Goal: Task Accomplishment & Management: Manage account settings

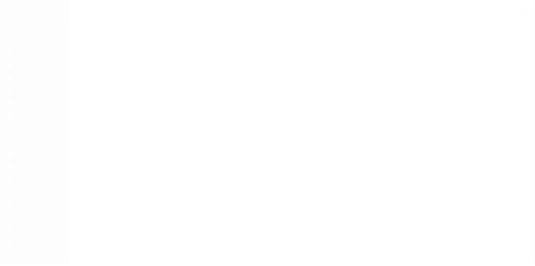
scroll to position [8, 0]
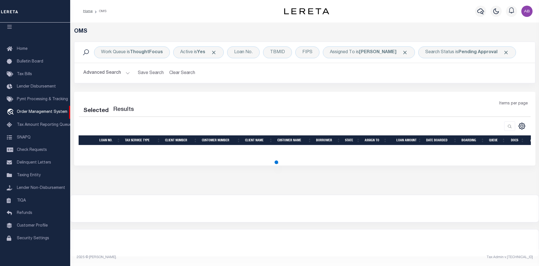
select select "200"
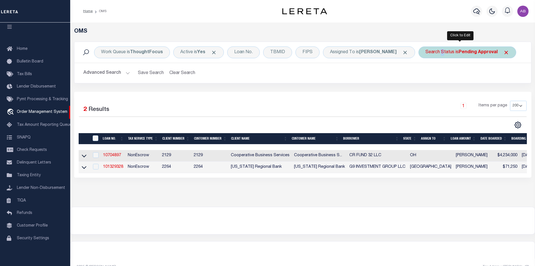
click at [433, 54] on div "Search Status is Pending Approval" at bounding box center [468, 52] width 98 height 12
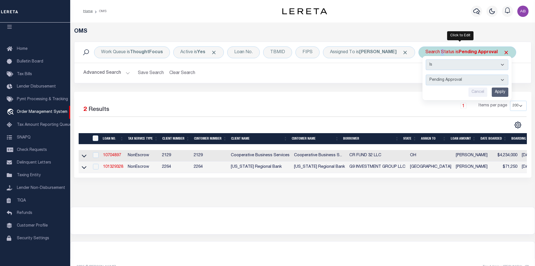
click at [437, 80] on select "Automated Search Bad Parcel Complete Duplicate Parcel High Dollar Reporting In …" at bounding box center [467, 79] width 83 height 11
select select "RD"
click at [426, 74] on select "Automated Search Bad Parcel Complete Duplicate Parcel High Dollar Reporting In …" at bounding box center [467, 79] width 83 height 11
click at [493, 91] on input "Apply" at bounding box center [500, 91] width 17 height 9
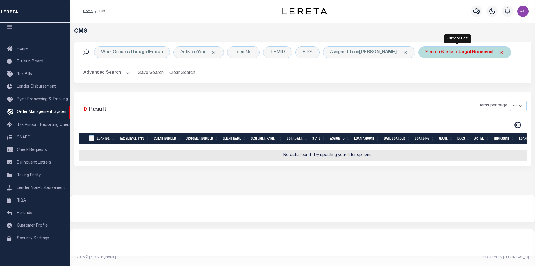
click at [448, 56] on div "Search Status is Legal Received" at bounding box center [465, 52] width 93 height 12
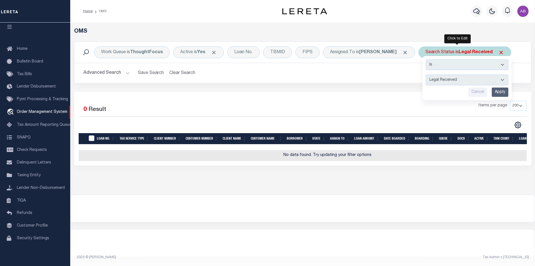
click at [436, 82] on select "Automated Search Bad Parcel Complete Duplicate Parcel High Dollar Reporting In …" at bounding box center [467, 79] width 83 height 11
select select "IP"
click at [426, 74] on select "Automated Search Bad Parcel Complete Duplicate Parcel High Dollar Reporting In …" at bounding box center [467, 79] width 83 height 11
click at [492, 96] on input "Apply" at bounding box center [500, 91] width 17 height 9
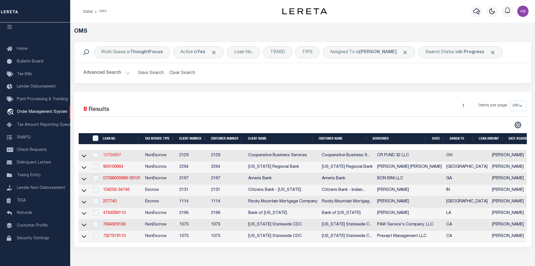
click at [106, 155] on link "10704897" at bounding box center [112, 155] width 18 height 4
type input "10704897"
type input "CR FUND 32 LLC"
select select
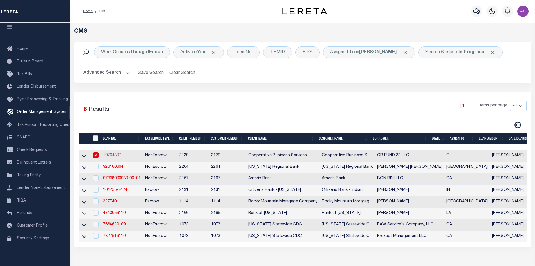
type input "380 POLARIS PARKWAY SUITE 135"
type input "COLUMBUS, OH 43215"
select select
select select "NonEscrow"
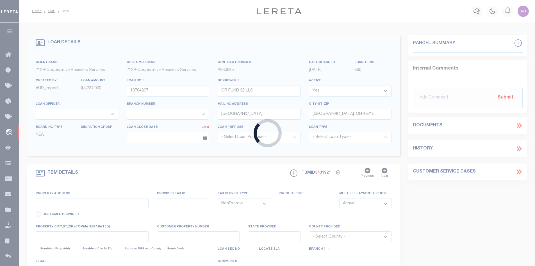
select select "7396"
select select "3334"
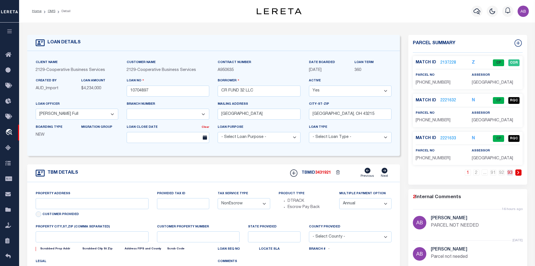
click at [509, 171] on link "93" at bounding box center [510, 172] width 6 height 6
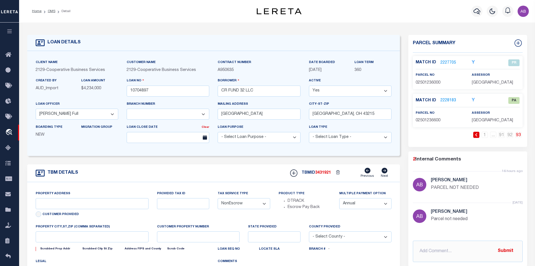
type input "1350 UNDERWOOD FARMS BOULEVARD"
select select
type input "COLUMBUS, OH 43230"
type input "6508"
type input "OH"
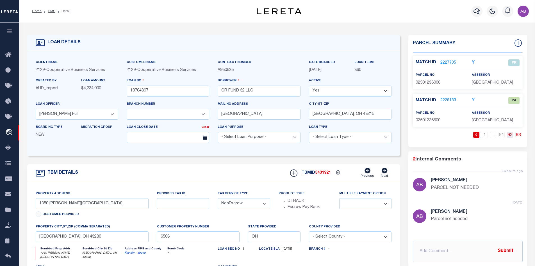
click at [512, 135] on link "92" at bounding box center [510, 134] width 6 height 6
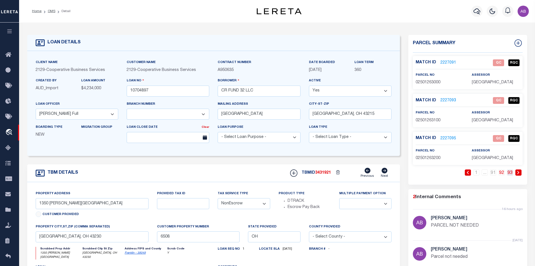
click at [511, 173] on link "93" at bounding box center [510, 172] width 6 height 6
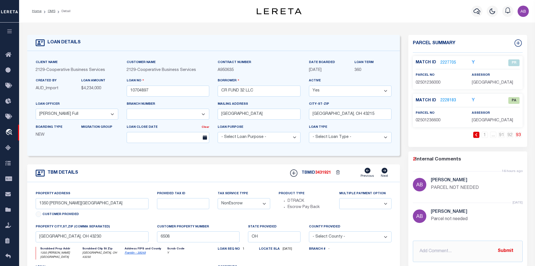
click at [452, 99] on link "2228183" at bounding box center [449, 100] width 16 height 6
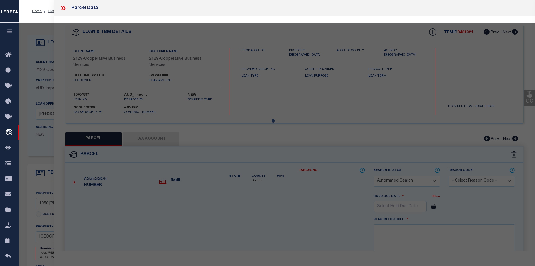
checkbox input "false"
select select "PA"
select select "MDD"
select select "ADD"
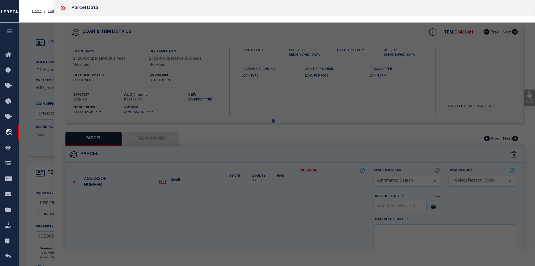
checkbox input "false"
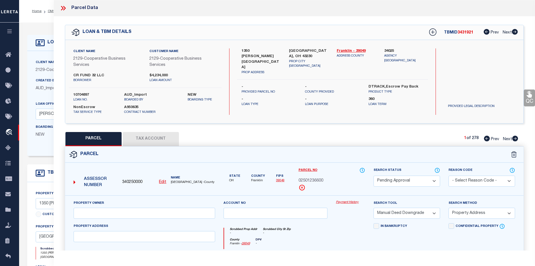
click at [399, 183] on select "Automated Search Bad Parcel Complete Duplicate Parcel High Dollar Reporting In …" at bounding box center [407, 180] width 67 height 11
select select "PR"
click at [374, 175] on select "Automated Search Bad Parcel Complete Duplicate Parcel High Dollar Reporting In …" at bounding box center [407, 180] width 67 height 11
click at [486, 181] on select "- Select Reason Code - 099 - Other (Provide additional detail) ACT - Agency Cha…" at bounding box center [482, 180] width 67 height 11
select select "099"
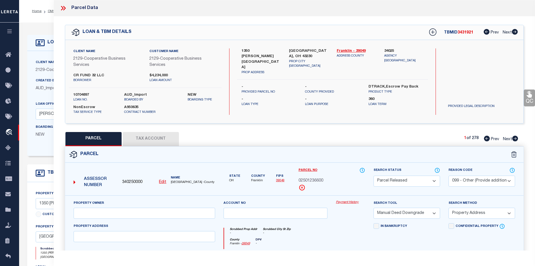
click at [449, 175] on select "- Select Reason Code - 099 - Other (Provide additional detail) ACT - Agency Cha…" at bounding box center [482, 180] width 67 height 11
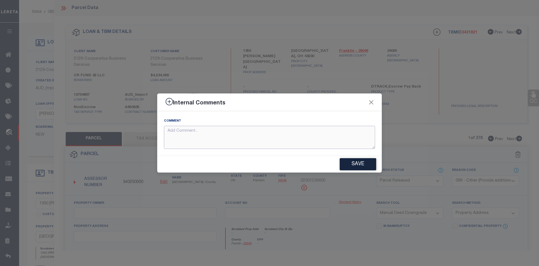
click at [258, 146] on textarea at bounding box center [269, 137] width 211 height 23
type textarea "PARCEL NOT NEEDED"
click at [348, 160] on button "Save" at bounding box center [358, 164] width 37 height 12
type textarea "PARCEL NOT NEEDED"
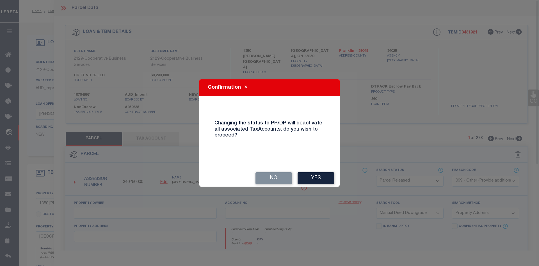
click at [321, 177] on button "Yes" at bounding box center [316, 178] width 37 height 12
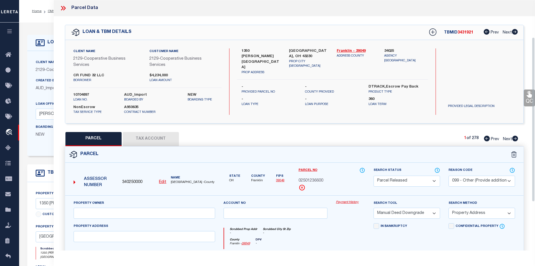
scroll to position [112, 0]
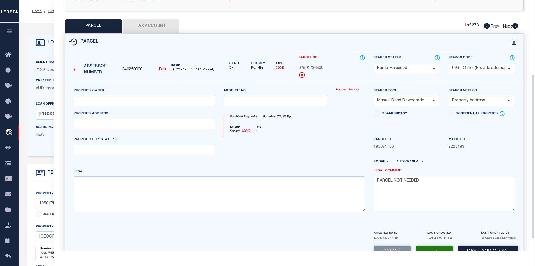
select select "AS"
select select
checkbox input "false"
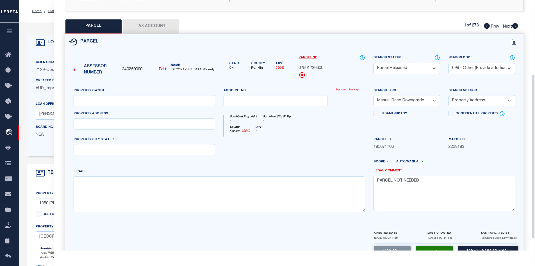
checkbox input "false"
select select "PR"
select select "099"
select select "MDD"
select select "ADD"
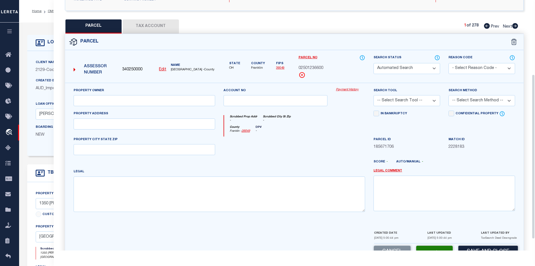
type textarea "PARCEL NOT NEEDED"
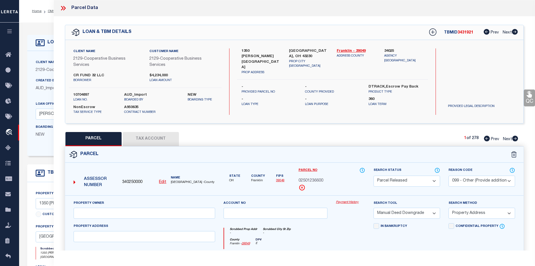
click at [62, 7] on icon at bounding box center [62, 8] width 3 height 4
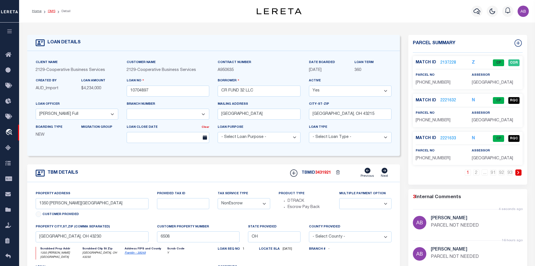
click at [52, 11] on link "OMS" at bounding box center [52, 11] width 8 height 3
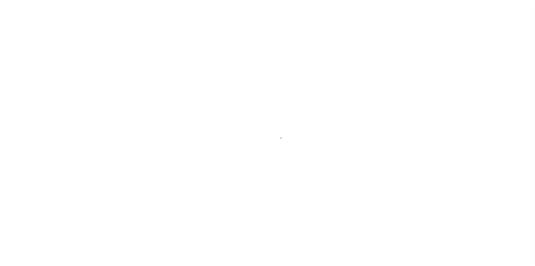
scroll to position [8, 0]
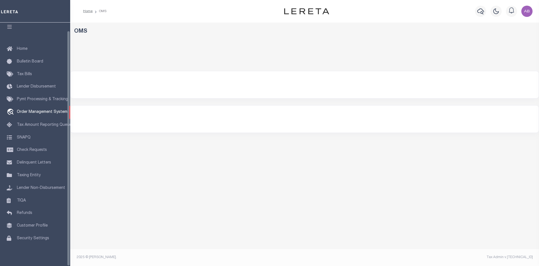
select select "200"
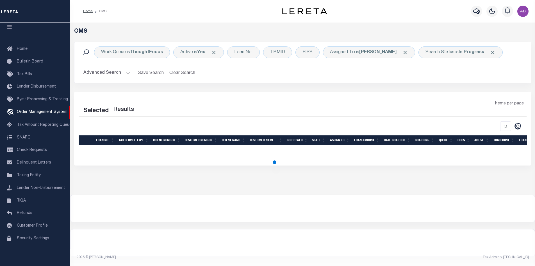
select select "200"
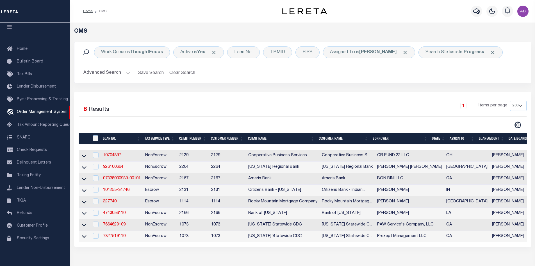
click at [112, 153] on td "10704897" at bounding box center [122, 156] width 42 height 12
checkbox input "true"
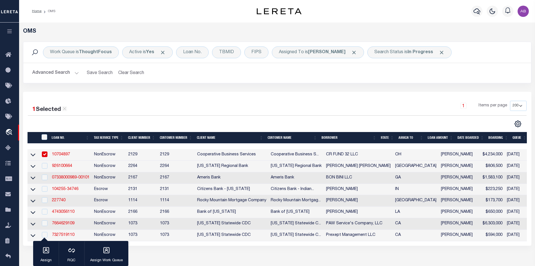
click at [61, 155] on link "10704897" at bounding box center [61, 154] width 18 height 4
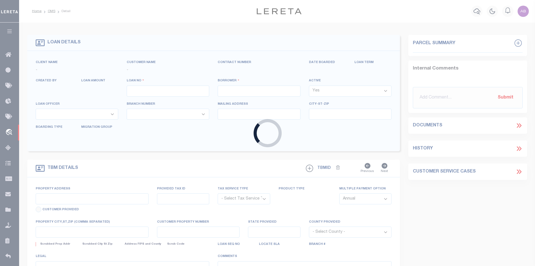
type input "10704897"
type input "CR FUND 32 LLC"
select select
type input "380 POLARIS PARKWAY SUITE 135"
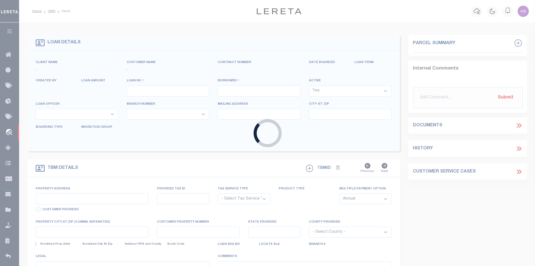
type input "COLUMBUS, OH 43215"
select select
select select "NonEscrow"
select select "7396"
select select "3334"
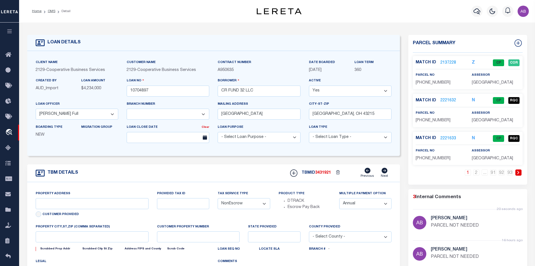
click at [520, 172] on link at bounding box center [519, 172] width 6 height 6
type input "1350 UNDERWOOD FARMS BOULEVARD"
select select
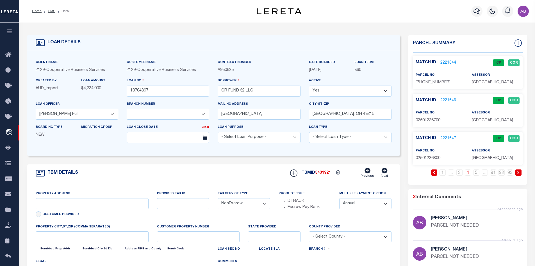
type input "COLUMBUS, OH 43230"
type input "6508"
type input "OH"
click at [520, 172] on link at bounding box center [519, 172] width 6 height 6
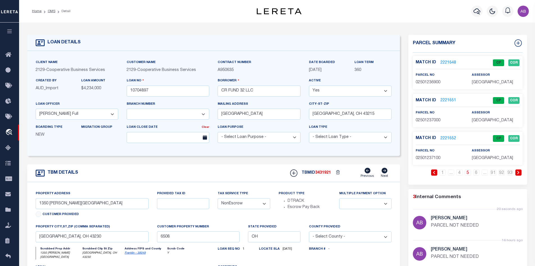
click at [434, 172] on icon at bounding box center [434, 172] width 2 height 3
click at [448, 137] on link "2221642" at bounding box center [449, 138] width 16 height 6
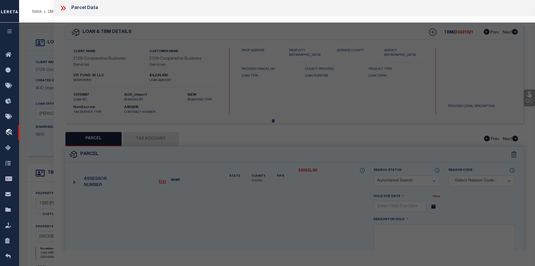
checkbox input "false"
select select "IP"
type input "CR FUND 32 LLC"
select select "AGW"
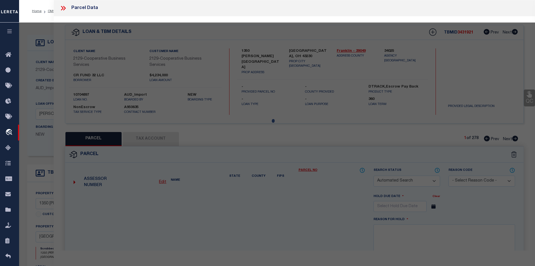
select select
type input "1368 UNDERWOOD FARMS BL"
type textarea "CAMERON RIDGE CONDOMINIUMS BLDG 1 UNIT 1368 Calculated Acres .00 Legal Acres 0"
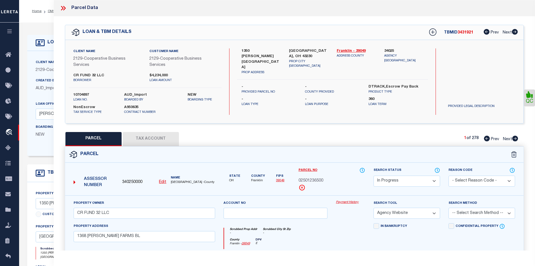
click at [404, 182] on select "Automated Search Bad Parcel Complete Duplicate Parcel High Dollar Reporting In …" at bounding box center [407, 180] width 67 height 11
select select "PC"
click at [374, 175] on select "Automated Search Bad Parcel Complete Duplicate Parcel High Dollar Reporting In …" at bounding box center [407, 180] width 67 height 11
click at [474, 177] on select "- Select Reason Code - 099 - Other (Provide additional detail) ACT - Agency Cha…" at bounding box center [482, 180] width 67 height 11
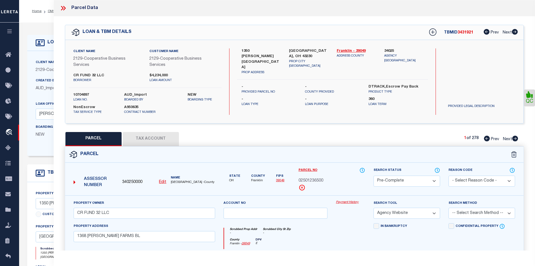
click at [470, 212] on select "-- Select Search Method -- Property Address Legal Liability Info Provided" at bounding box center [482, 212] width 67 height 11
select select "LEG"
click at [449, 208] on select "-- Select Search Method -- Property Address Legal Liability Info Provided" at bounding box center [482, 212] width 67 height 11
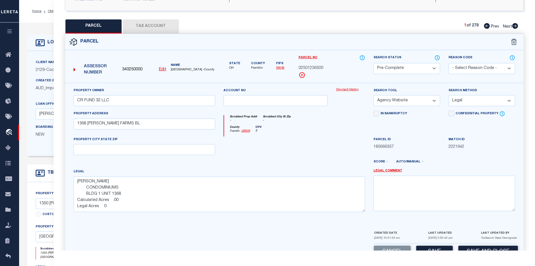
click at [435, 246] on div "Cancel Save Save and Close" at bounding box center [294, 251] width 459 height 17
click at [432, 247] on button "Save" at bounding box center [434, 251] width 37 height 12
select select "AS"
select select
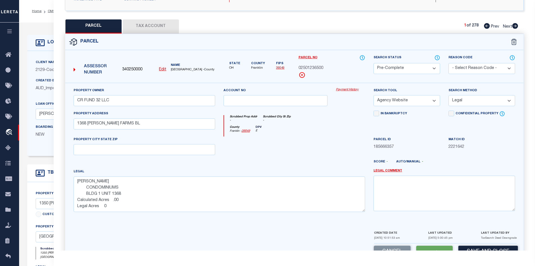
checkbox input "false"
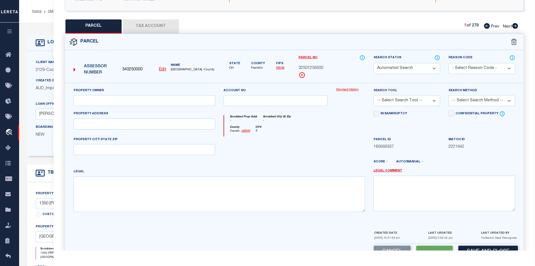
select select "PC"
type input "CR FUND 32 LLC"
select select "AGW"
select select "LEG"
type input "1368 UNDERWOOD FARMS BL"
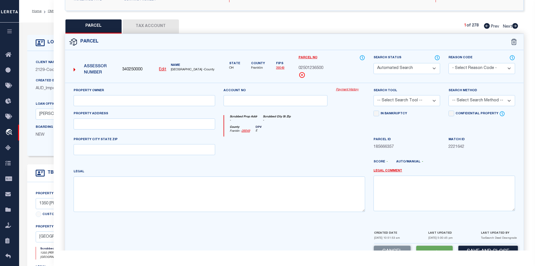
type textarea "CAMERON RIDGE CONDOMINIUMS BLDG 1 UNIT 1368 Calculated Acres .00 Legal Acres 0"
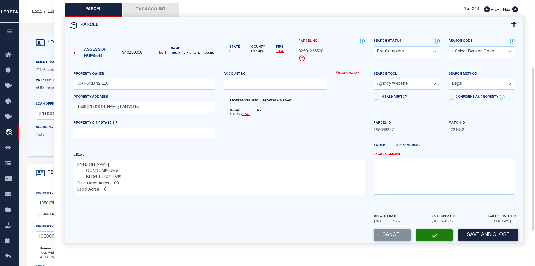
scroll to position [0, 0]
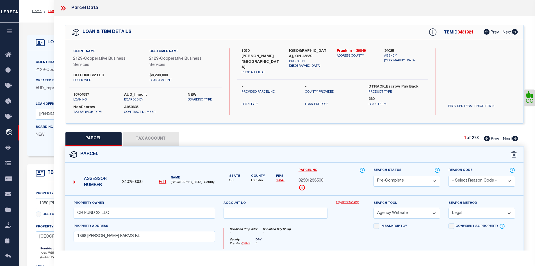
click at [49, 12] on link "OMS" at bounding box center [52, 11] width 8 height 3
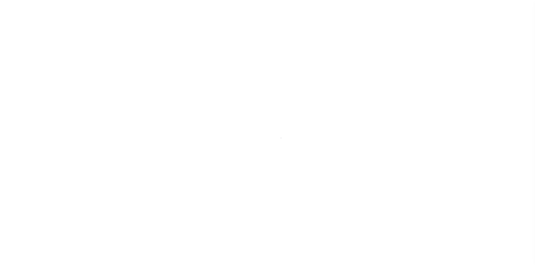
scroll to position [8, 0]
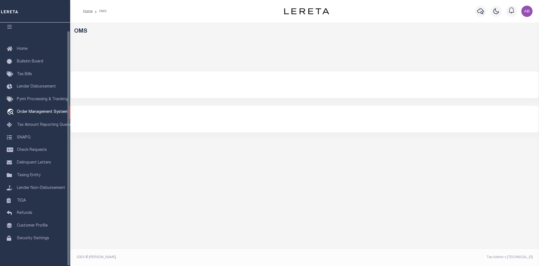
select select "200"
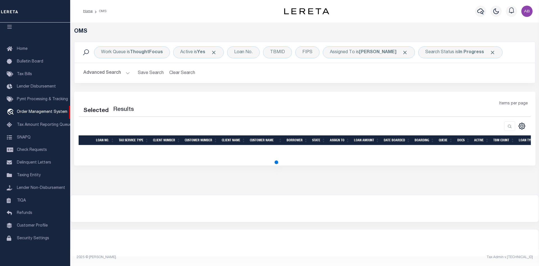
select select "200"
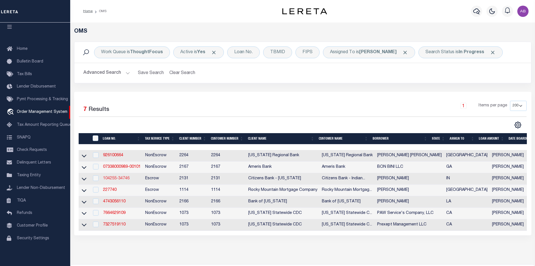
click at [108, 178] on link "104255-34746" at bounding box center [116, 178] width 26 height 4
type input "104255-34746"
type input "JONAS M STILLMAN"
select select
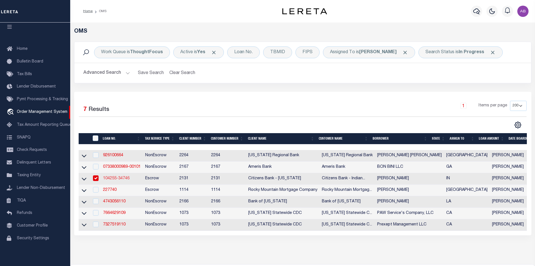
type input "474 N KRISTI RD"
type input "MARTINSVILLE IN 46151-5999"
type input "08/04/2025"
select select "10"
select select "Escrow"
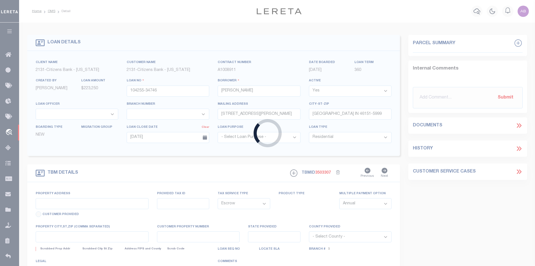
type input "474 N KRISTI RD"
type input "55-09-35-310-011.000-020"
select select
type input "MARTINSVILLE IN 46151-5999"
type input "IN"
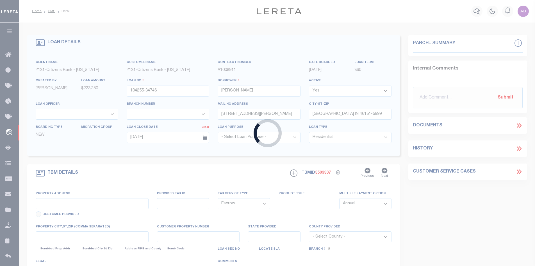
type textarea "The Land referred to herein below is situated in the County of MORGAN, State of…"
select select "72256"
select select "4673"
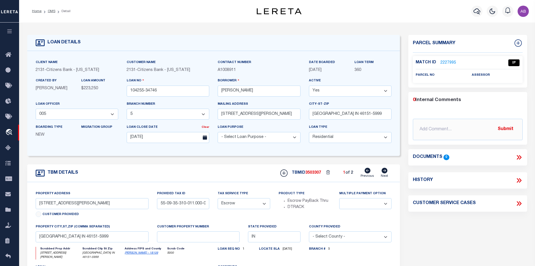
click at [451, 61] on link "2227995" at bounding box center [449, 63] width 16 height 6
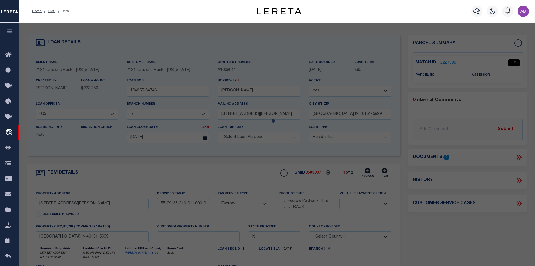
checkbox input "false"
select select "IP"
checkbox input "false"
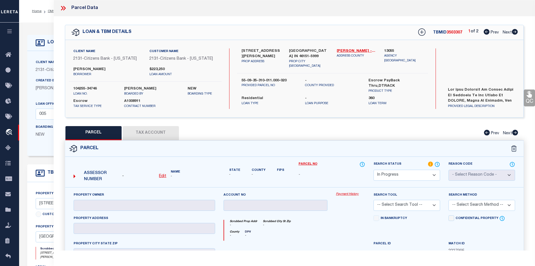
click at [515, 32] on icon at bounding box center [515, 32] width 6 height 6
select select "AS"
checkbox input "false"
select select "IP"
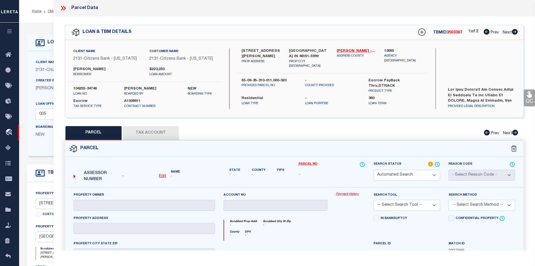
checkbox input "false"
click at [487, 31] on icon at bounding box center [487, 32] width 6 height 6
select select "AS"
checkbox input "false"
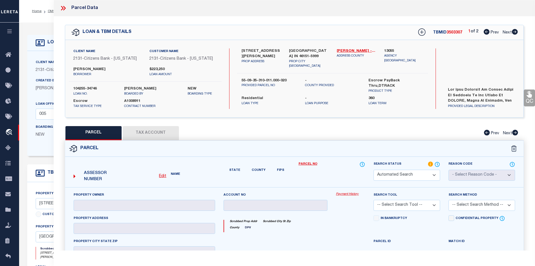
select select "IP"
checkbox input "false"
click at [356, 49] on link "Morgan - 18109" at bounding box center [356, 51] width 39 height 6
click at [258, 51] on label "474 N KRISTI RD" at bounding box center [261, 53] width 39 height 11
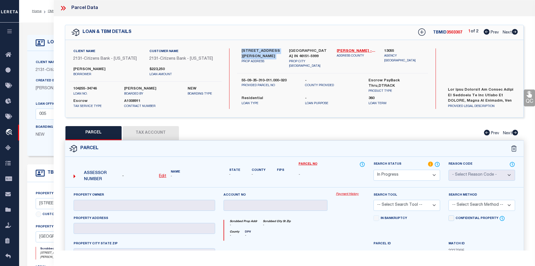
click at [258, 51] on label "474 N KRISTI RD" at bounding box center [261, 53] width 39 height 11
copy div "474 N KRISTI RD"
click at [515, 33] on icon at bounding box center [515, 32] width 6 height 6
select select "AS"
checkbox input "false"
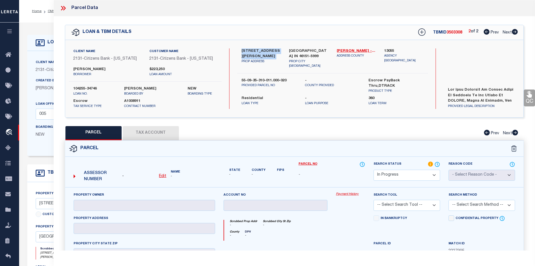
checkbox input "false"
select select "IP"
checkbox input "false"
click at [490, 34] on div "2 of 2 Prev Next" at bounding box center [493, 32] width 49 height 7
click at [489, 32] on link "Prev" at bounding box center [493, 32] width 18 height 4
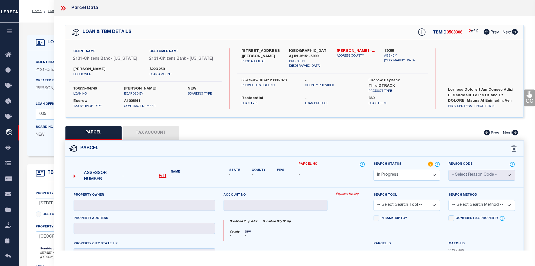
select select "AS"
checkbox input "false"
select select "IP"
checkbox input "false"
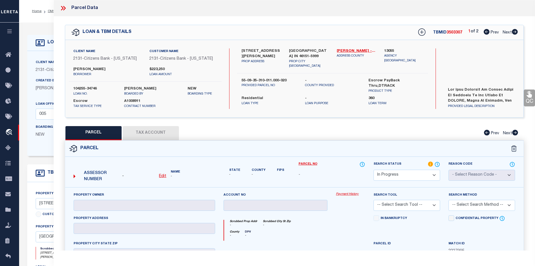
click at [514, 31] on icon at bounding box center [515, 32] width 6 height 6
select select "AS"
checkbox input "false"
select select "IP"
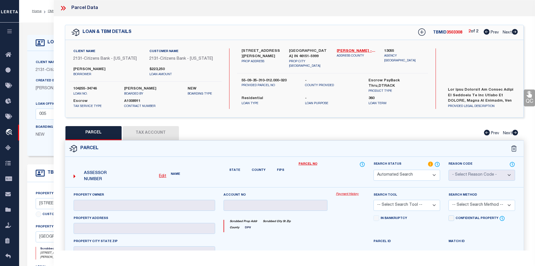
checkbox input "false"
click at [271, 78] on label "55-09-35-310-012.000-020" at bounding box center [269, 81] width 55 height 6
copy div "55-09-35-310-012.000-020"
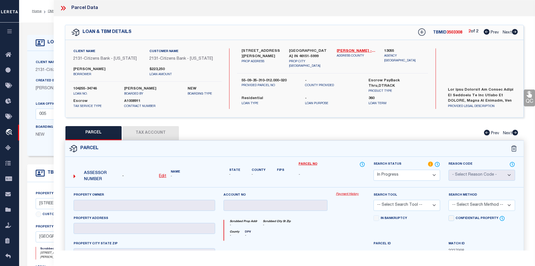
click at [486, 33] on icon at bounding box center [487, 32] width 6 height 6
select select "AS"
checkbox input "false"
select select "IP"
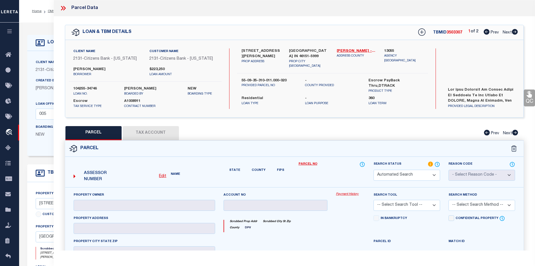
checkbox input "false"
click at [475, 90] on label at bounding box center [482, 95] width 76 height 17
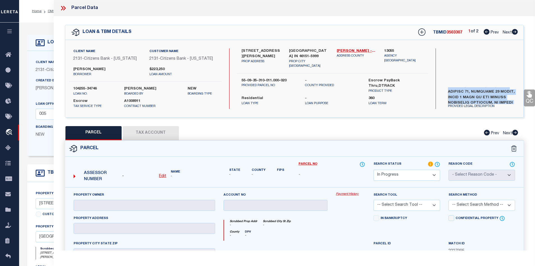
copy div "The Land referred to herein below is situated in the County of MORGAN, State of…"
click at [514, 31] on icon at bounding box center [515, 32] width 6 height 6
select select "AS"
checkbox input "false"
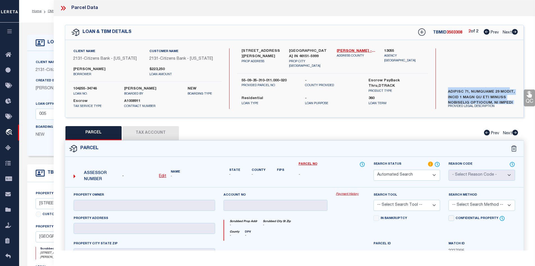
select select "IP"
checkbox input "false"
copy div "The Land referred to herein below is situated in the County of MORGAN, State of…"
click at [485, 33] on icon at bounding box center [487, 32] width 6 height 6
select select "AS"
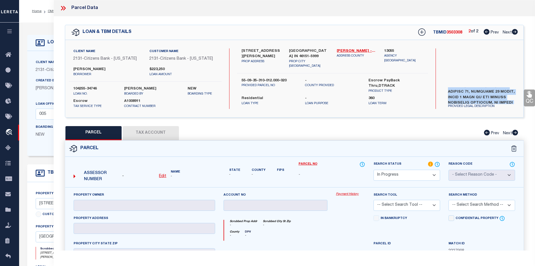
checkbox input "false"
select select "IP"
checkbox input "false"
click at [163, 174] on u "Edit" at bounding box center [162, 176] width 7 height 4
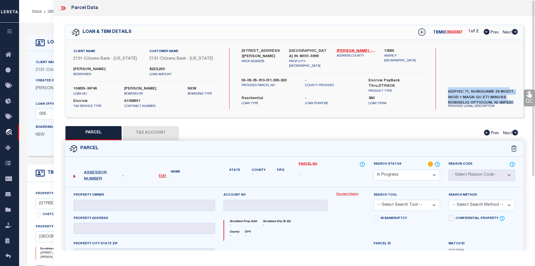
select select "IP"
type textarea "-"
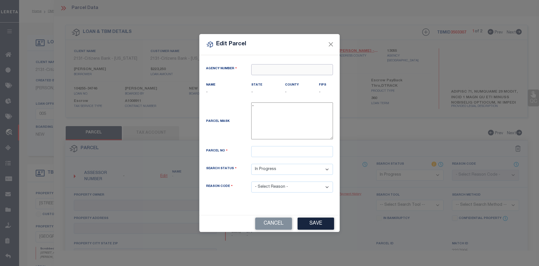
click at [294, 66] on input "text" at bounding box center [292, 69] width 82 height 11
click at [280, 81] on div "130550000 : MORGAN COUNTY" at bounding box center [292, 84] width 81 height 16
type input "130550000"
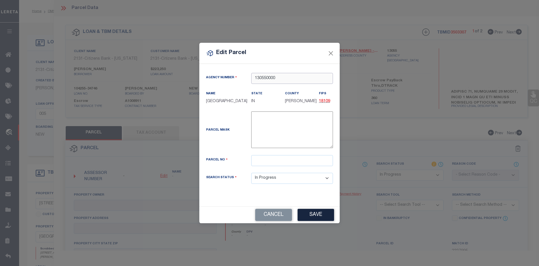
type input "130550000"
click at [265, 166] on div "Parcel No" at bounding box center [269, 164] width 135 height 18
click at [252, 162] on input "text" at bounding box center [292, 160] width 82 height 11
click at [257, 160] on input "text" at bounding box center [292, 160] width 82 height 11
paste input "55-09-35-310-011.000-020"
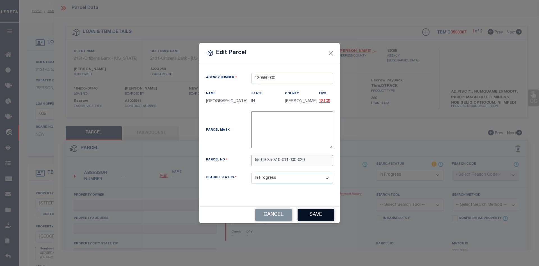
type input "55-09-35-310-011.000-020"
click at [321, 217] on button "Save" at bounding box center [316, 214] width 37 height 12
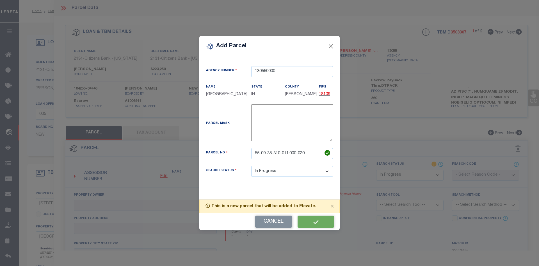
select select "IP"
checkbox input "false"
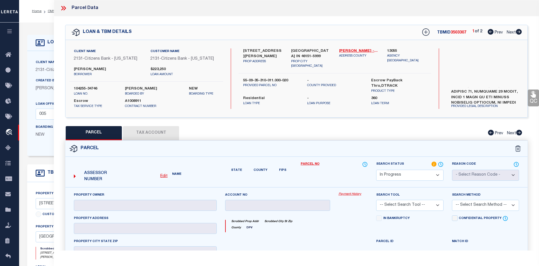
checkbox input "false"
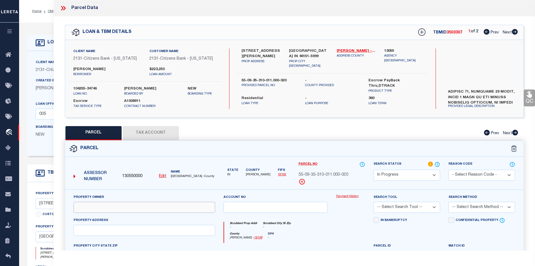
click at [88, 207] on input "text" at bounding box center [145, 206] width 142 height 11
paste input "Ladyman Daniel R & Shumaker Karen R"
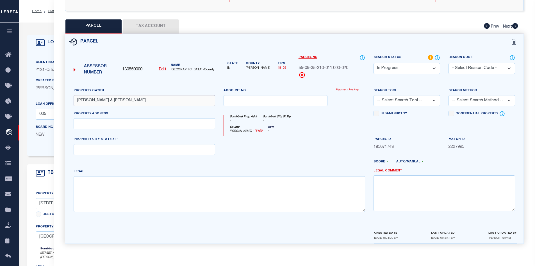
type input "Ladyman Daniel R & Shumaker Karen R"
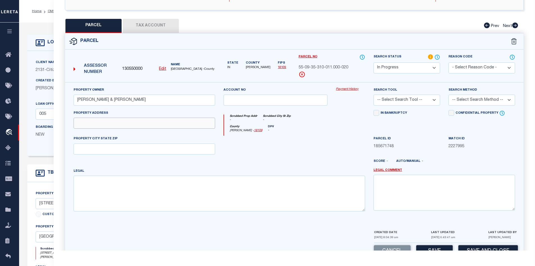
click at [92, 126] on input "text" at bounding box center [145, 122] width 142 height 11
paste input "474 N Kristi Rd, Martinsville, In 46151"
drag, startPoint x: 107, startPoint y: 123, endPoint x: 158, endPoint y: 125, distance: 51.2
click at [158, 125] on input "474 N Kristi Rd, Martinsville, In 46151" at bounding box center [145, 122] width 142 height 11
type input "474 N Kristi Rd,"
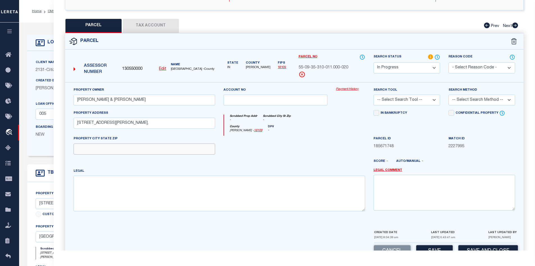
click at [101, 149] on input "text" at bounding box center [145, 148] width 142 height 11
paste input "Martinsville, In 46151"
type input "Martinsville, In 46151"
click at [104, 204] on textarea at bounding box center [220, 192] width 292 height 35
click at [94, 185] on textarea at bounding box center [220, 192] width 292 height 35
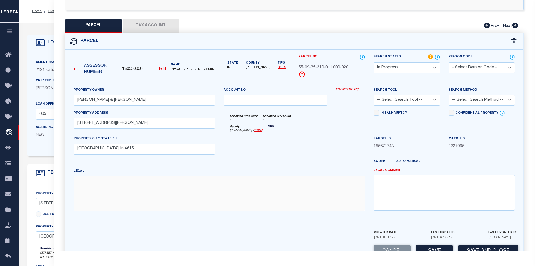
paste textarea "LOT 2 JOHN L WOLFFS 1ST SUBDIVISION"
click at [81, 194] on textarea "LOT 2 JOHN L WOLFFS 1ST SUBDIVISION" at bounding box center [220, 192] width 292 height 35
click at [127, 195] on textarea "LOT 2 JOHN L WOLFFS 1ST SUBDIVISION Acreage" at bounding box center [220, 192] width 292 height 35
type textarea "LOT 2 JOHN L WOLFFS 1ST SUBDIVISION Acreage 0.30"
click at [149, 27] on button "Tax Account" at bounding box center [151, 26] width 56 height 14
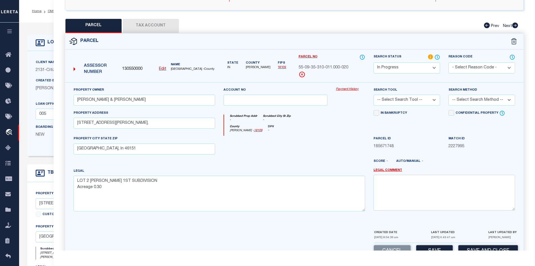
select select "100"
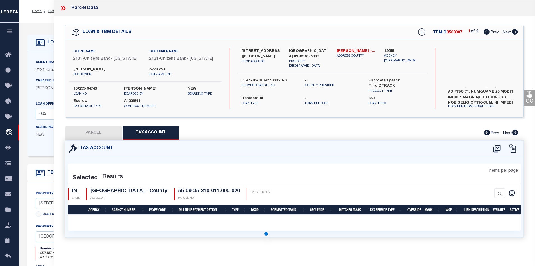
scroll to position [0, 0]
select select "100"
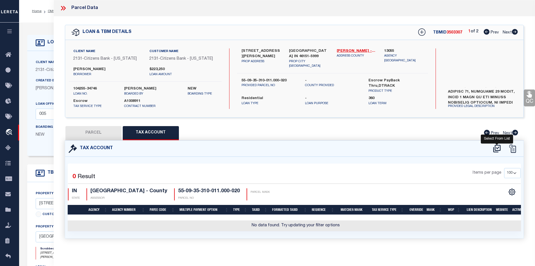
click at [494, 147] on icon at bounding box center [497, 148] width 9 height 9
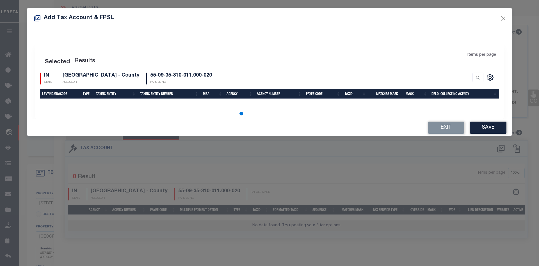
select select "100"
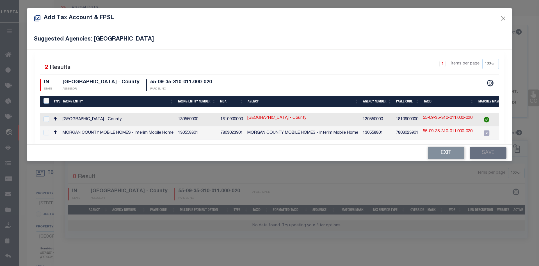
click at [110, 117] on td "MORGAN COUNTY - County" at bounding box center [117, 119] width 115 height 13
checkbox input "true"
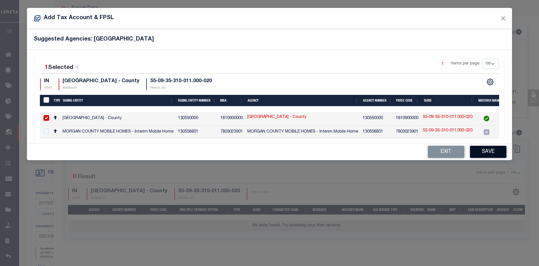
click at [489, 158] on button "Save" at bounding box center [488, 152] width 37 height 12
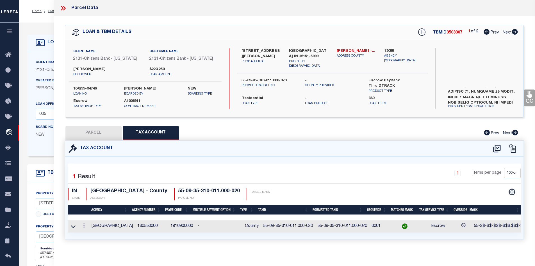
click at [100, 136] on button "PARCEL" at bounding box center [93, 133] width 56 height 14
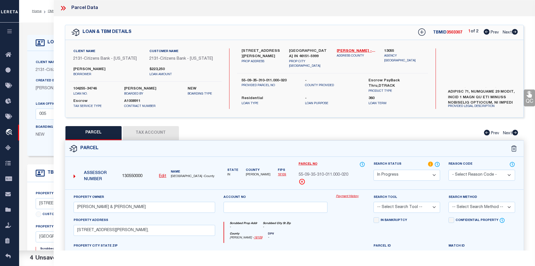
click at [382, 174] on select "Automated Search Bad Parcel Complete Duplicate Parcel High Dollar Reporting In …" at bounding box center [407, 174] width 67 height 11
select select "PC"
click at [374, 169] on select "Automated Search Bad Parcel Complete Duplicate Parcel High Dollar Reporting In …" at bounding box center [407, 174] width 67 height 11
click at [393, 207] on select "-- Select Search Tool -- 3rd Party Website Agency File Agency Website ATLS CNV-…" at bounding box center [407, 206] width 67 height 11
select select "AGW"
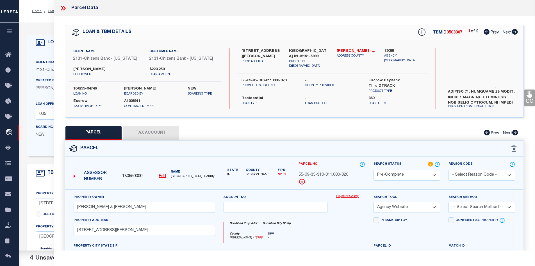
click at [374, 201] on select "-- Select Search Tool -- 3rd Party Website Agency File Agency Website ATLS CNV-…" at bounding box center [407, 206] width 67 height 11
click at [471, 205] on select "-- Select Search Method -- Property Address Legal Liability Info Provided" at bounding box center [482, 206] width 67 height 11
select select "LEG"
click at [449, 201] on select "-- Select Search Method -- Property Address Legal Liability Info Provided" at bounding box center [482, 206] width 67 height 11
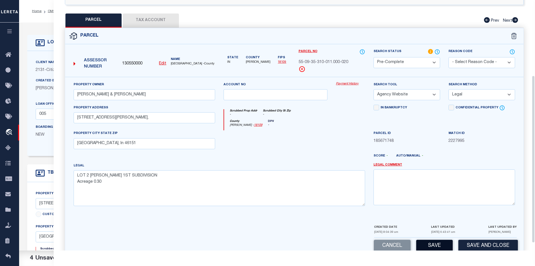
click at [431, 243] on button "Save" at bounding box center [434, 245] width 37 height 12
select select "AS"
select select
checkbox input "false"
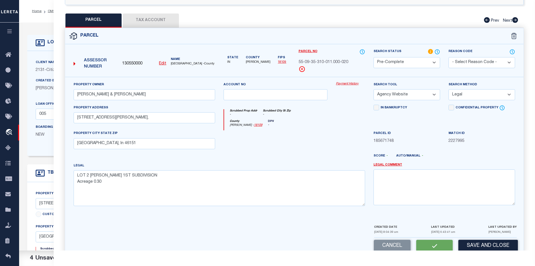
checkbox input "false"
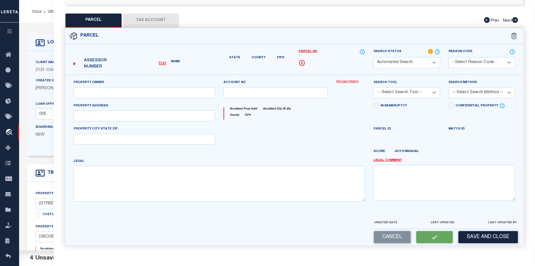
select select "PC"
type input "Ladyman Daniel R & Shumaker Karen R"
select select "AGW"
select select "LEG"
type input "474 N Kristi Rd,"
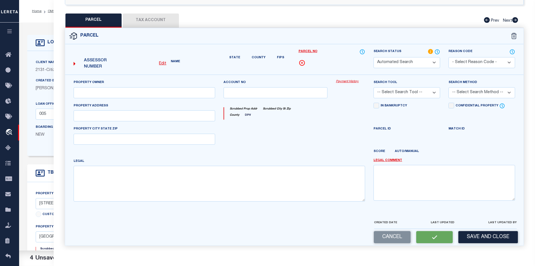
type input "Martinsville, In 46151"
type textarea "LOT 2 JOHN L WOLFFS 1ST SUBDIVISION Acreage 0.30"
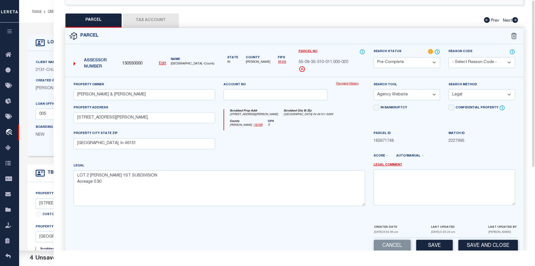
scroll to position [0, 0]
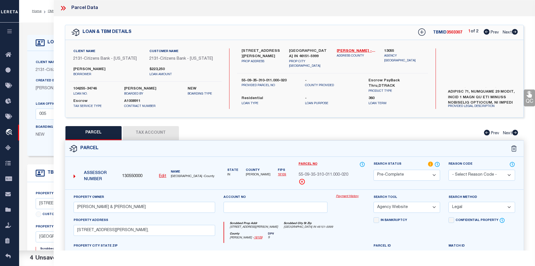
click at [327, 175] on span "55-09-35-310-011.000-020" at bounding box center [324, 175] width 50 height 6
copy div "55-09-35-310-011.000-020"
click at [176, 177] on span "MORGAN COUNTY -County" at bounding box center [193, 176] width 44 height 5
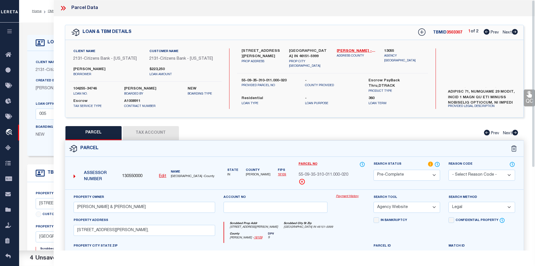
click at [176, 177] on span "MORGAN COUNTY -County" at bounding box center [193, 176] width 44 height 5
copy span "MORGAN"
click at [512, 32] on icon at bounding box center [515, 32] width 6 height 6
select select "AS"
select select
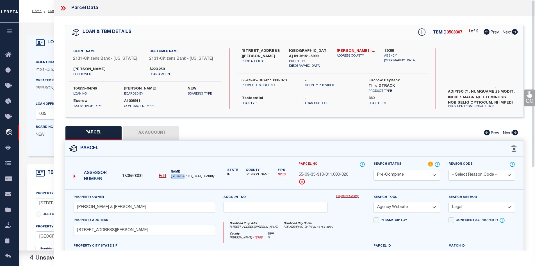
select select
checkbox input "false"
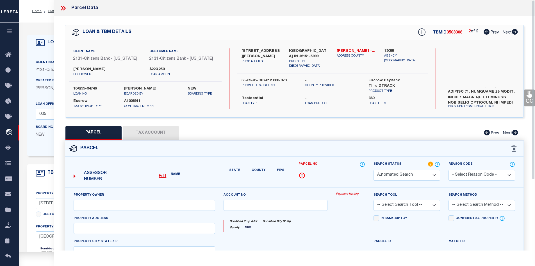
select select "IP"
checkbox input "false"
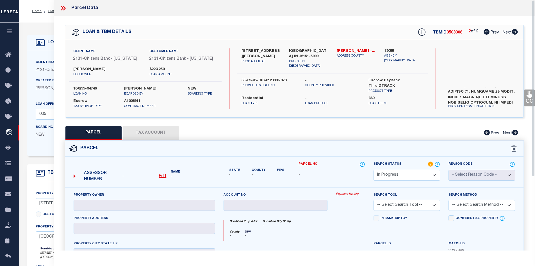
click at [162, 174] on u "Edit" at bounding box center [162, 176] width 7 height 4
select select "IP"
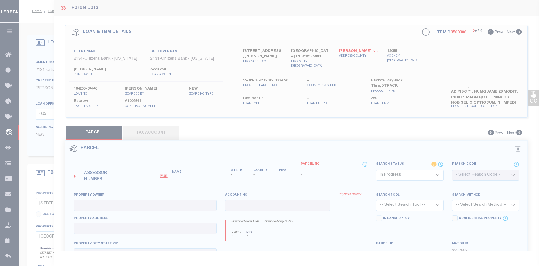
type textarea "-"
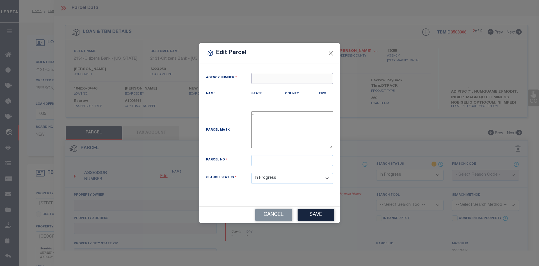
click at [289, 80] on input "text" at bounding box center [292, 78] width 82 height 11
click at [309, 89] on div "130550000 : MORGAN COUNTY" at bounding box center [292, 92] width 81 height 16
type input "130550000"
click at [265, 163] on input "text" at bounding box center [292, 160] width 82 height 11
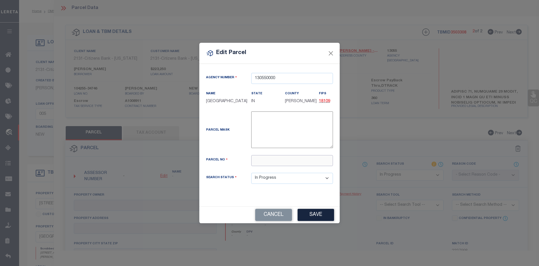
click at [259, 162] on input "text" at bounding box center [292, 160] width 82 height 11
paste input "55-09-35-310-012.000-020"
type input "55-09-35-310-012.000-020"
click at [325, 214] on button "Save" at bounding box center [316, 214] width 37 height 12
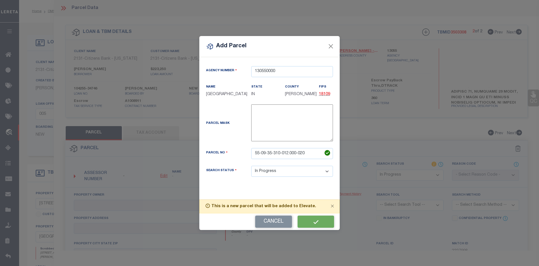
select select "IP"
checkbox input "false"
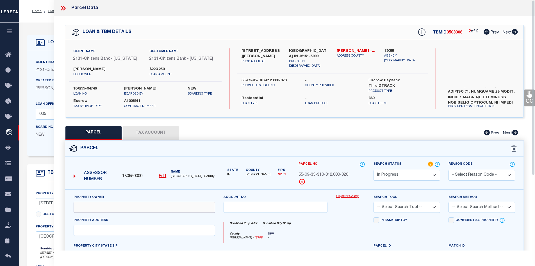
click at [96, 207] on input "text" at bounding box center [145, 206] width 142 height 11
paste input "Ladyman Daniel R & Shumaker Karen R"
type input "Ladyman Daniel R & Shumaker Karen R"
click at [82, 234] on input "text" at bounding box center [145, 229] width 142 height 11
click at [117, 229] on input "text" at bounding box center [145, 229] width 142 height 11
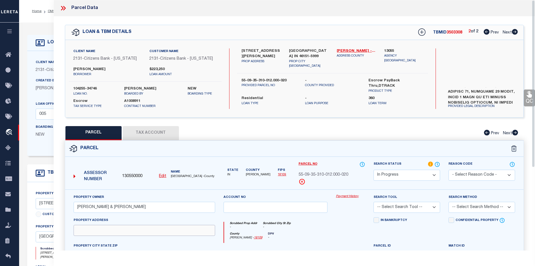
paste input "N Kristi Rd, Martinsville, In 46151"
drag, startPoint x: 114, startPoint y: 232, endPoint x: 151, endPoint y: 232, distance: 36.8
click at [151, 232] on input "N Kristi Rd, Martinsville, In 46151" at bounding box center [145, 229] width 142 height 11
click at [152, 231] on input "N Kristi Rd, Martinsville, In 46151" at bounding box center [145, 229] width 142 height 11
drag, startPoint x: 152, startPoint y: 231, endPoint x: 99, endPoint y: 231, distance: 53.1
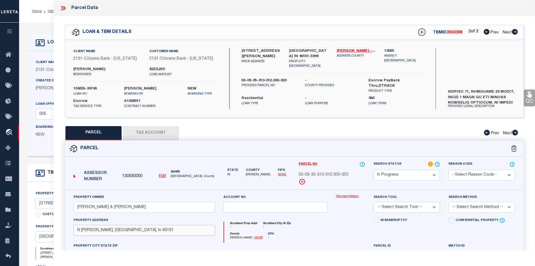
click at [99, 231] on input "N Kristi Rd, Martinsville, In 46151" at bounding box center [145, 229] width 142 height 11
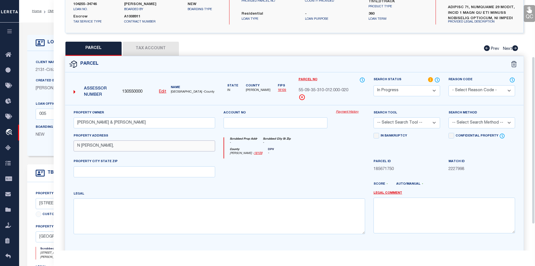
scroll to position [112, 0]
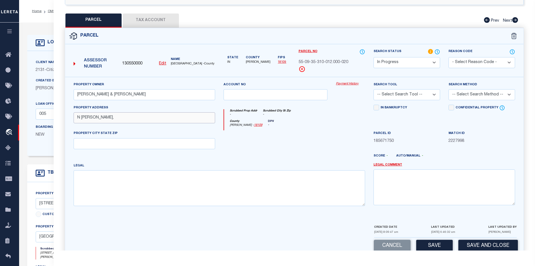
type input "N Kristi Rd,"
click at [95, 149] on input "text" at bounding box center [145, 143] width 142 height 11
paste input "Martinsville, In 46151"
type input "Martinsville, In 46151"
click at [88, 184] on textarea at bounding box center [220, 187] width 292 height 35
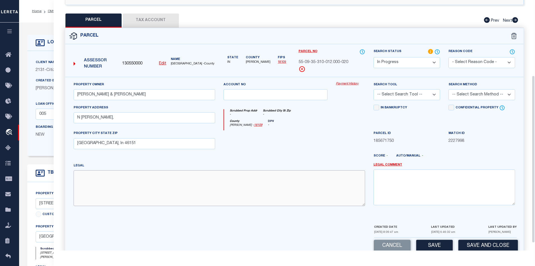
click at [188, 191] on textarea at bounding box center [220, 187] width 292 height 35
paste textarea "S35 T12 R1E PT W SW. .173 A."
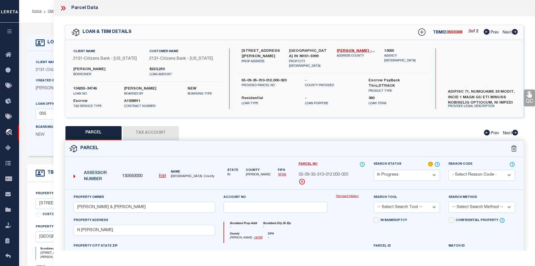
type textarea "S35 T12 R1E PT W SW. .173 A."
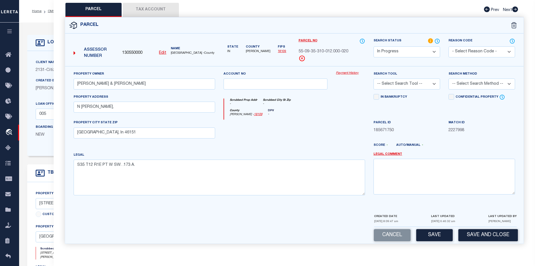
click at [157, 17] on div "Parcel" at bounding box center [294, 25] width 459 height 16
click at [159, 10] on button "Tax Account" at bounding box center [151, 10] width 56 height 14
select select "100"
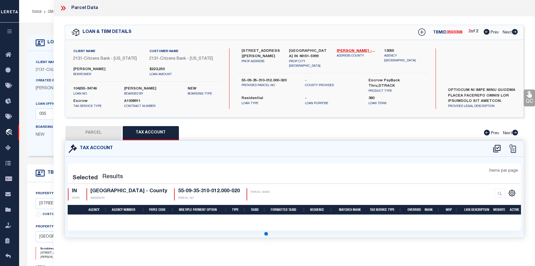
scroll to position [0, 0]
select select "100"
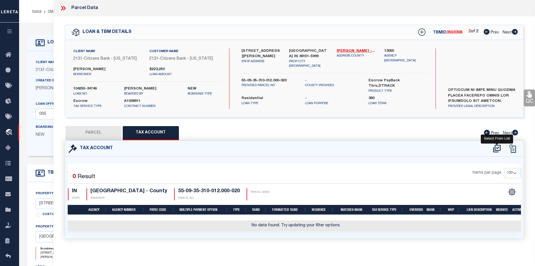
click at [496, 145] on icon at bounding box center [497, 148] width 9 height 9
select select "100"
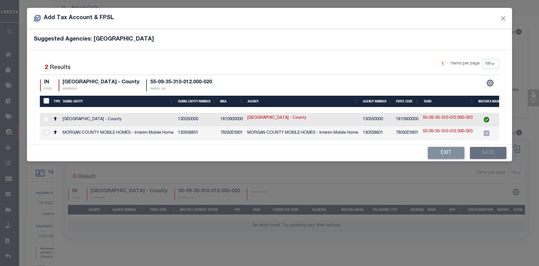
click at [160, 123] on td "MORGAN COUNTY - County" at bounding box center [117, 119] width 115 height 13
checkbox input "true"
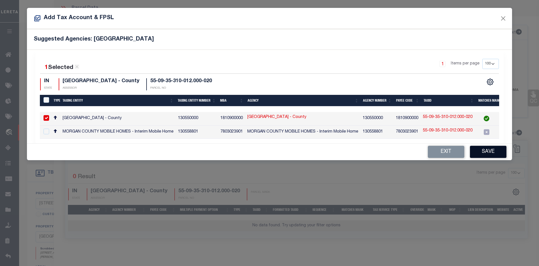
click at [495, 154] on button "Save" at bounding box center [488, 152] width 37 height 12
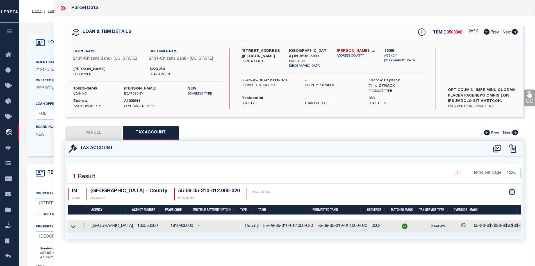
click at [116, 135] on button "PARCEL" at bounding box center [93, 133] width 56 height 14
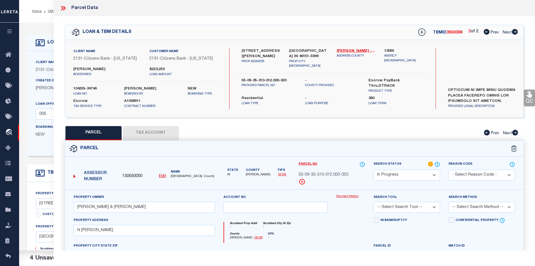
click at [391, 174] on select "Automated Search Bad Parcel Complete Duplicate Parcel High Dollar Reporting In …" at bounding box center [407, 174] width 67 height 11
select select "PC"
click at [374, 169] on select "Automated Search Bad Parcel Complete Duplicate Parcel High Dollar Reporting In …" at bounding box center [407, 174] width 67 height 11
click at [394, 206] on select "-- Select Search Tool -- 3rd Party Website Agency File Agency Website ATLS CNV-…" at bounding box center [407, 206] width 67 height 11
select select "AGW"
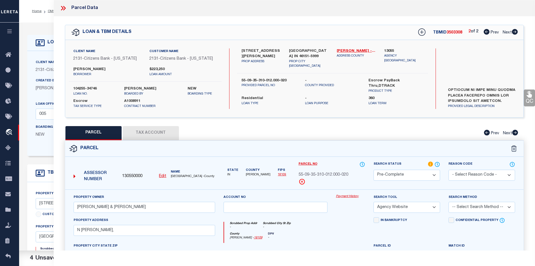
click at [374, 201] on select "-- Select Search Tool -- 3rd Party Website Agency File Agency Website ATLS CNV-…" at bounding box center [407, 206] width 67 height 11
click at [482, 205] on select "-- Select Search Method -- Property Address Legal Liability Info Provided" at bounding box center [482, 206] width 67 height 11
select select "LEG"
click at [449, 201] on select "-- Select Search Method -- Property Address Legal Liability Info Provided" at bounding box center [482, 206] width 67 height 11
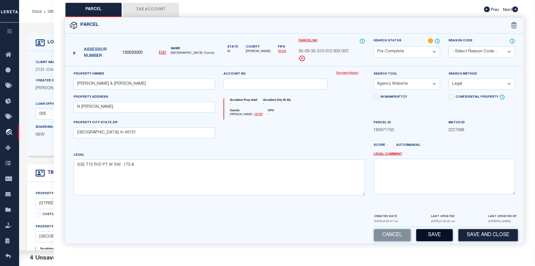
click at [434, 234] on button "Save" at bounding box center [434, 235] width 37 height 12
select select "AS"
select select
checkbox input "false"
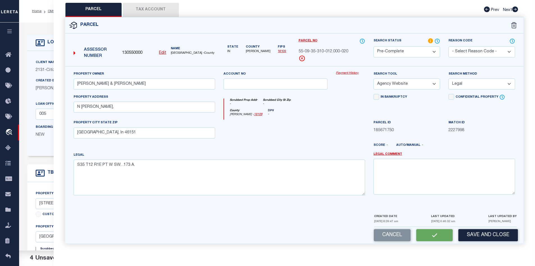
checkbox input "false"
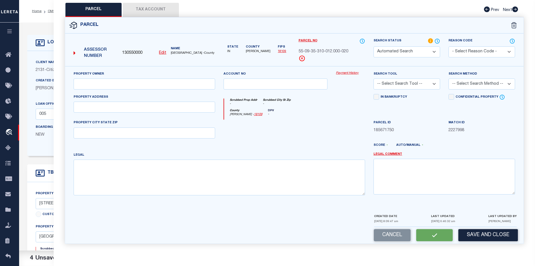
select select "CP"
type input "Ladyman Daniel R & Shumaker Karen R"
select select "AGW"
select select "LEG"
type input "N Kristi Rd,"
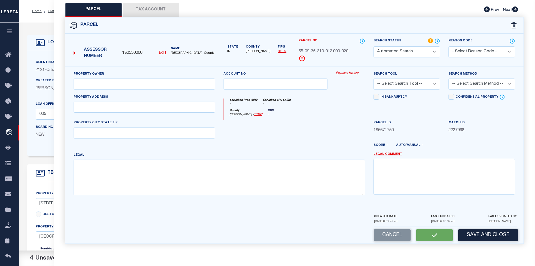
type input "Martinsville, In 46151"
type textarea "S35 T12 R1E PT W SW. .173 A."
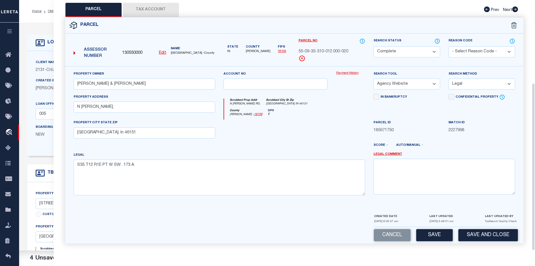
scroll to position [0, 0]
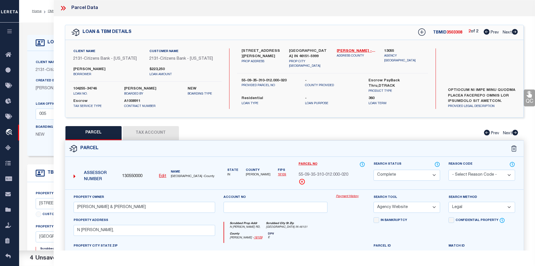
click at [321, 174] on span "55-09-35-310-012.000-020" at bounding box center [324, 175] width 50 height 6
copy div "55-09-35-310-012.000-020"
click at [49, 10] on link "OMS" at bounding box center [52, 11] width 8 height 3
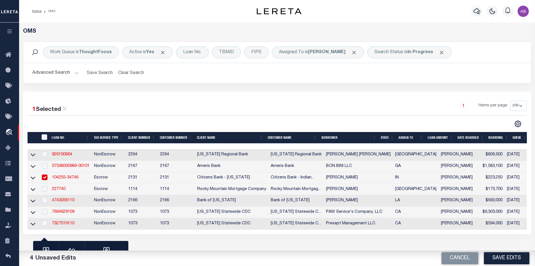
scroll to position [72, 0]
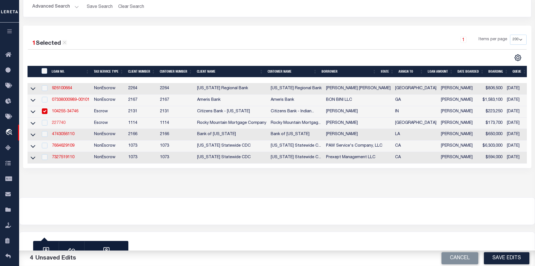
click at [55, 121] on link "227740" at bounding box center [58, 123] width 13 height 4
type input "227740"
type input "PEDRO A AGUERO"
select select
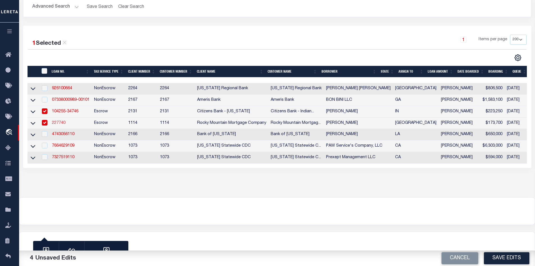
type input "[DATE]"
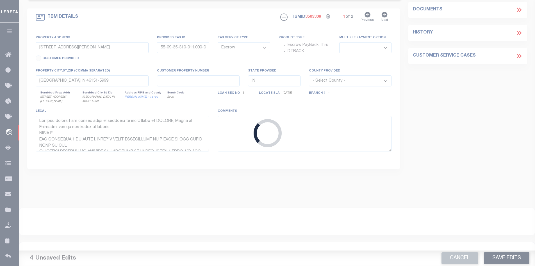
type input "1661 SAINT JAMES STREET"
type input "H54099901601000"
select select
type input "EL PASO TX 79936"
type input "[GEOGRAPHIC_DATA]"
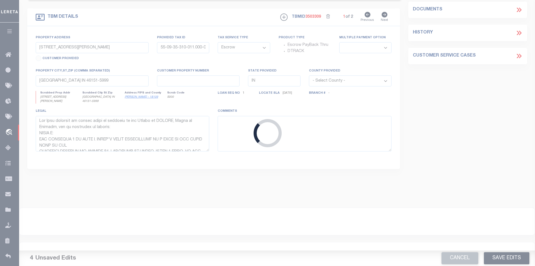
type textarea "Lot 10 Block 16 HILLPOINT ESTATES UNIT FOUR an Addition to the City of El Paso …"
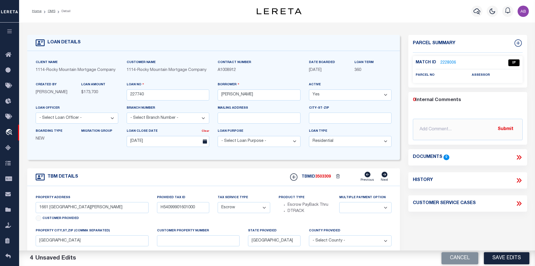
click at [443, 63] on link "2228006" at bounding box center [449, 63] width 16 height 6
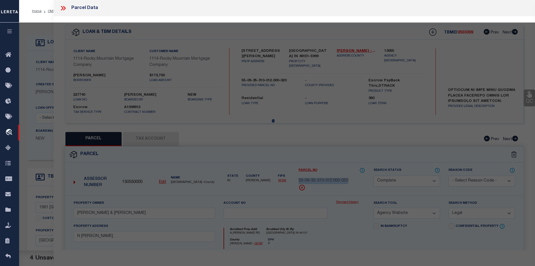
select select "AS"
select select
checkbox input "false"
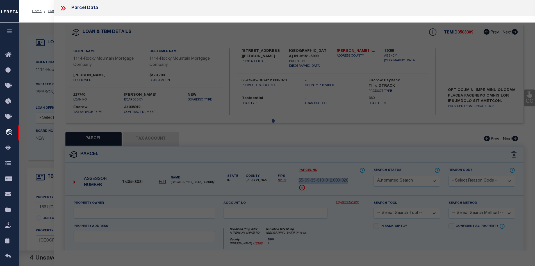
select select "IP"
checkbox input "false"
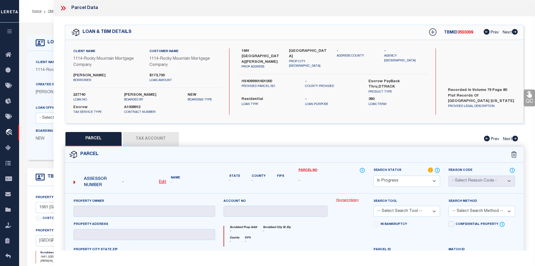
click at [331, 133] on div "PARCEL Tax Account Prev Next" at bounding box center [294, 139] width 459 height 14
click at [254, 49] on label "1661 SAINT JAMES STREET" at bounding box center [261, 56] width 39 height 17
copy div "1661 SAINT JAMES STREET"
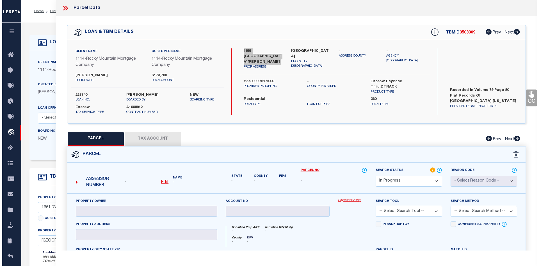
scroll to position [0, 0]
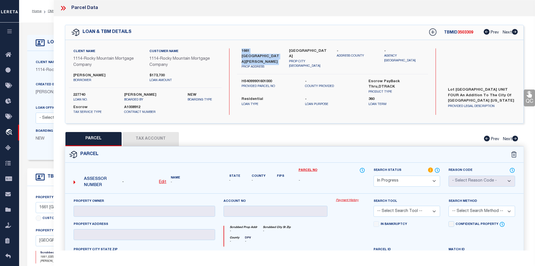
click at [161, 181] on u "Edit" at bounding box center [162, 182] width 7 height 4
select select "IP"
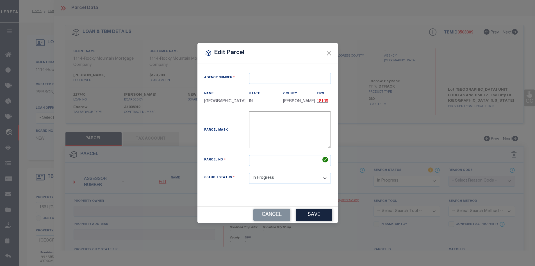
type textarea "-"
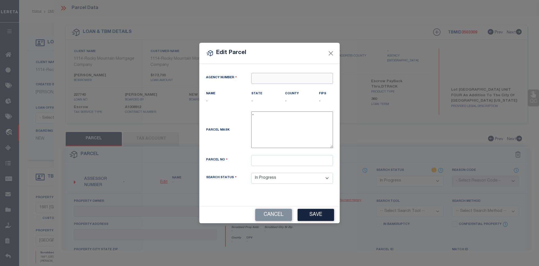
click at [265, 79] on input "text" at bounding box center [292, 78] width 82 height 11
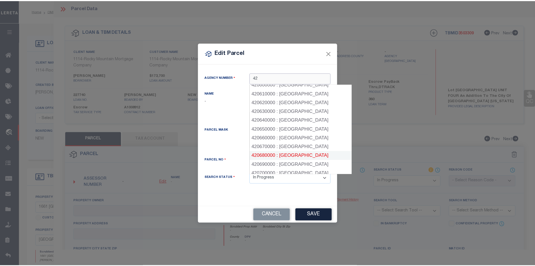
scroll to position [590, 0]
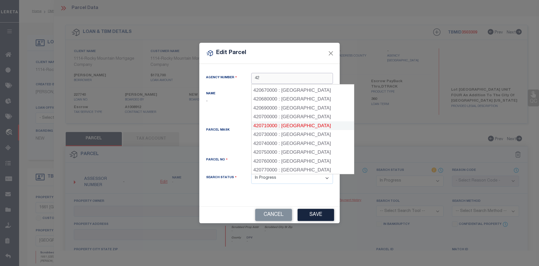
click at [295, 121] on div "420710000 : EL PASO COUNTY" at bounding box center [303, 125] width 103 height 9
type input "420710000"
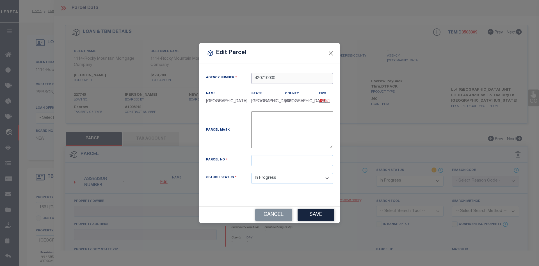
type input "420710000"
click at [260, 159] on input "text" at bounding box center [292, 160] width 82 height 11
click at [284, 157] on input "text" at bounding box center [292, 160] width 82 height 11
paste input "H54099901601000"
type input "H54099901601000"
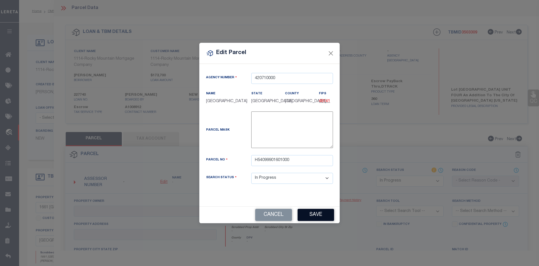
click at [317, 214] on button "Save" at bounding box center [316, 214] width 37 height 12
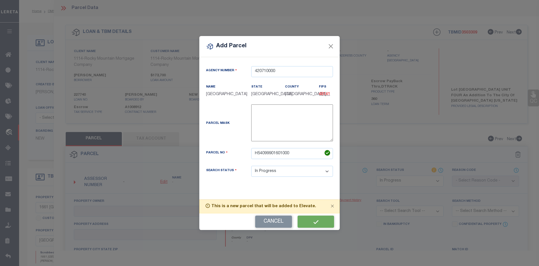
select select "IP"
checkbox input "false"
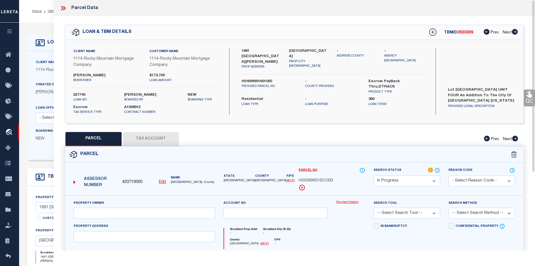
scroll to position [113, 0]
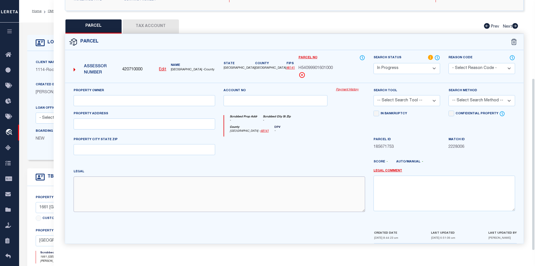
click at [136, 192] on textarea at bounding box center [220, 193] width 292 height 35
paste textarea "16 HILLPOINT ESTATES #4 LOT 10 (4356.00 SQ FT)"
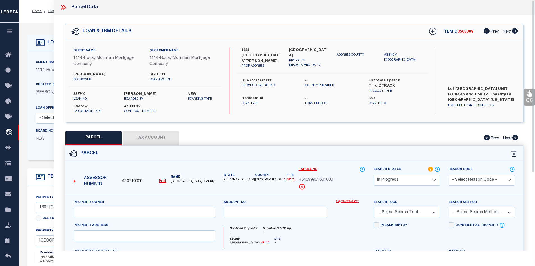
scroll to position [57, 0]
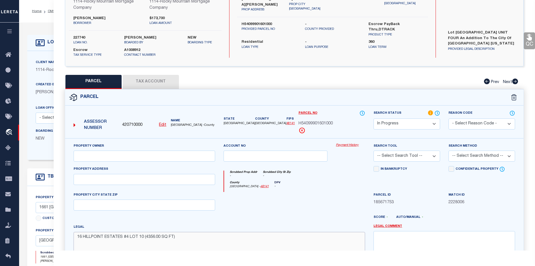
type textarea "16 HILLPOINT ESTATES #4 LOT 10 (4356.00 SQ FT)"
click at [103, 180] on input "text" at bounding box center [145, 179] width 142 height 11
paste input "1661 SAINT JAMES ST EL PASO, TX 79936"
drag, startPoint x: 124, startPoint y: 179, endPoint x: 159, endPoint y: 177, distance: 34.6
click at [159, 177] on input "1661 SAINT JAMES ST EL PASO, TX 79936" at bounding box center [145, 179] width 142 height 11
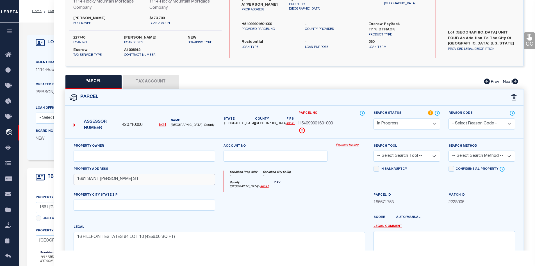
type input "1661 SAINT JAMES ST"
click at [115, 204] on input "text" at bounding box center [145, 204] width 142 height 11
paste input "EL PASO, TX 79936"
type input "EL PASO, TX 79936"
click at [94, 155] on input "text" at bounding box center [145, 155] width 142 height 11
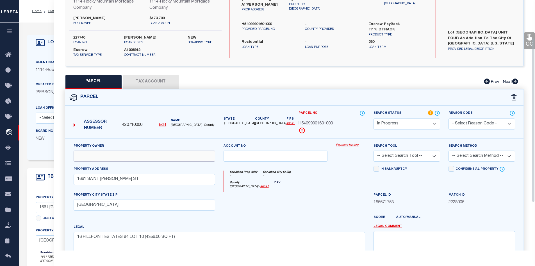
click at [120, 154] on input "text" at bounding box center [145, 155] width 142 height 11
paste input "LUNA ARACELI AVILA"
type input "LUNA ARACELI AVILA"
click at [148, 90] on div "Parcel" at bounding box center [294, 97] width 459 height 16
click at [161, 80] on button "Tax Account" at bounding box center [151, 82] width 56 height 14
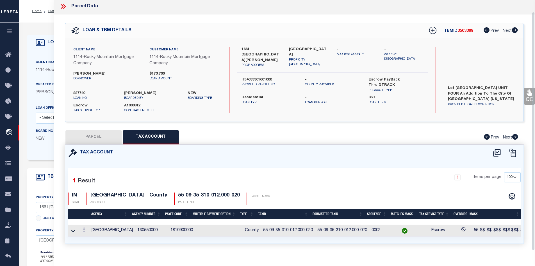
select select "100"
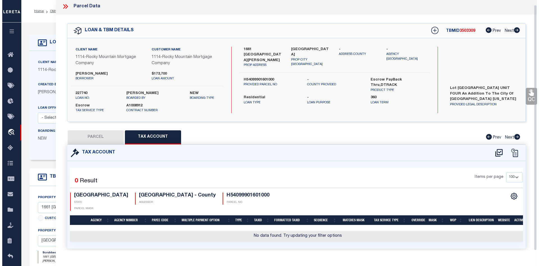
scroll to position [10, 0]
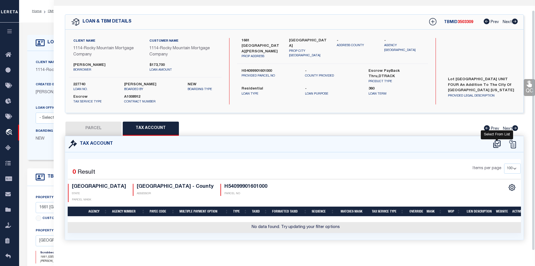
click at [498, 144] on icon at bounding box center [497, 143] width 9 height 9
select select "100"
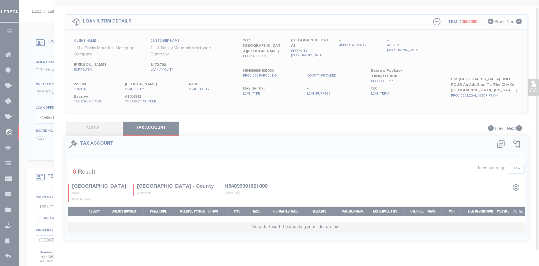
select select "100"
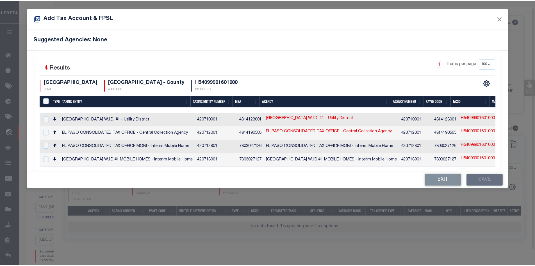
scroll to position [7, 0]
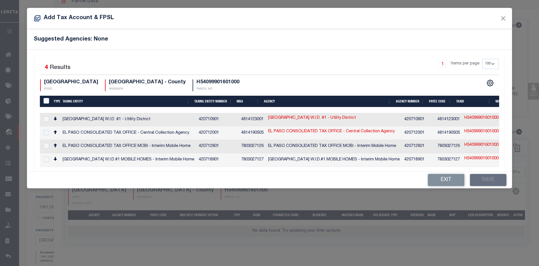
click at [111, 131] on td "EL PASO CONSOLIDATED TAX OFFICE - Central Collection Agency" at bounding box center [128, 132] width 136 height 13
checkbox input "true"
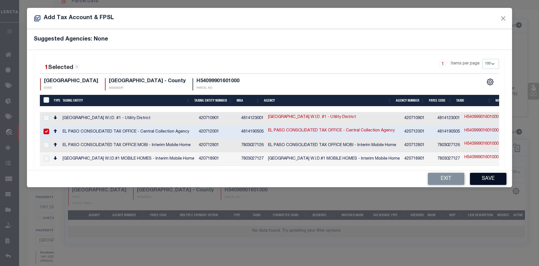
click at [499, 182] on button "Save" at bounding box center [488, 179] width 37 height 12
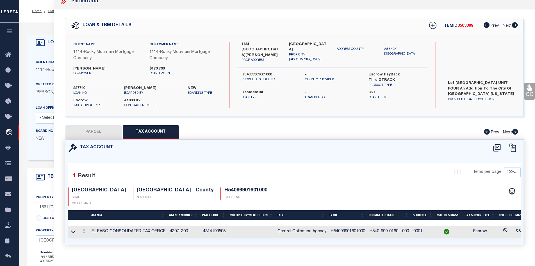
click at [107, 140] on div "Tax Account" at bounding box center [294, 148] width 459 height 16
click at [102, 133] on button "PARCEL" at bounding box center [93, 132] width 56 height 14
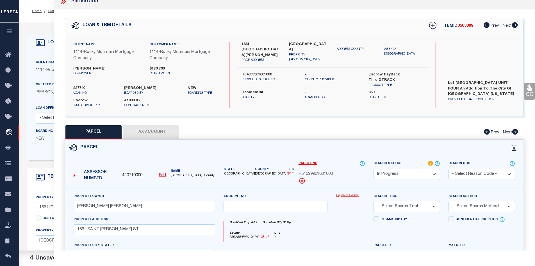
scroll to position [119, 0]
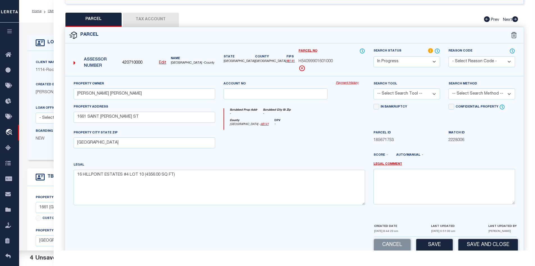
click at [410, 64] on select "Automated Search Bad Parcel Complete Duplicate Parcel High Dollar Reporting In …" at bounding box center [407, 61] width 67 height 11
select select "PC"
click at [374, 56] on select "Automated Search Bad Parcel Complete Duplicate Parcel High Dollar Reporting In …" at bounding box center [407, 61] width 67 height 11
click at [403, 91] on select "-- Select Search Tool -- 3rd Party Website Agency File Agency Website ATLS CNV-…" at bounding box center [407, 93] width 67 height 11
select select "AGW"
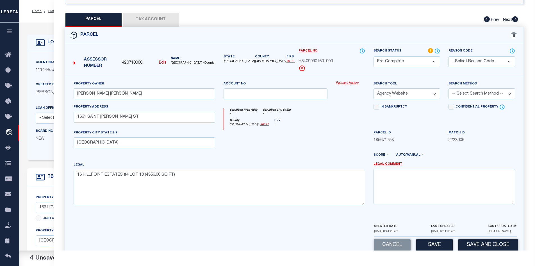
click at [374, 89] on select "-- Select Search Tool -- 3rd Party Website Agency File Agency Website ATLS CNV-…" at bounding box center [407, 93] width 67 height 11
click at [478, 96] on select "-- Select Search Method -- Property Address Legal Liability Info Provided" at bounding box center [482, 93] width 67 height 11
select select "LEG"
click at [449, 89] on select "-- Select Search Method -- Property Address Legal Liability Info Provided" at bounding box center [482, 93] width 67 height 11
drag, startPoint x: 437, startPoint y: 242, endPoint x: 422, endPoint y: 226, distance: 22.5
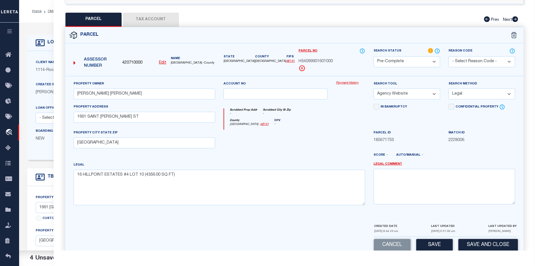
click at [437, 242] on button "Save" at bounding box center [434, 245] width 37 height 12
select select "AS"
select select
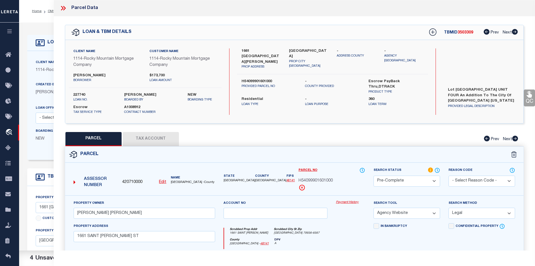
click at [172, 183] on span "EL PASO COUNTY -County" at bounding box center [193, 182] width 44 height 5
click at [176, 182] on span "EL PASO COUNTY -County" at bounding box center [193, 182] width 44 height 5
drag, startPoint x: 169, startPoint y: 180, endPoint x: 183, endPoint y: 181, distance: 14.1
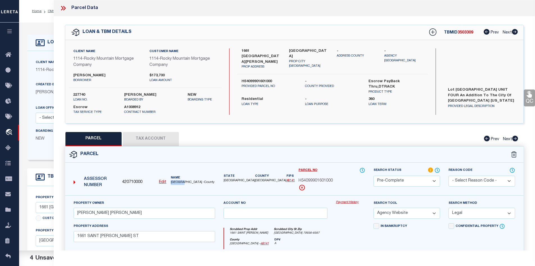
click at [183, 181] on div "Name EL PASO COUNTY -County" at bounding box center [193, 179] width 49 height 9
copy span "EL PASO"
click at [319, 181] on span "H54099901601000" at bounding box center [316, 181] width 34 height 6
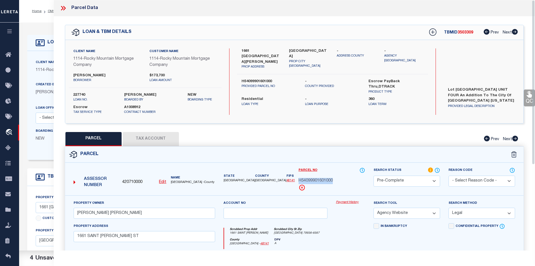
copy div "H54099901601000"
click at [63, 7] on icon at bounding box center [63, 7] width 7 height 7
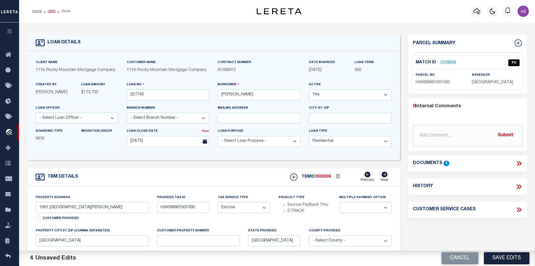
click at [48, 10] on link "OMS" at bounding box center [52, 11] width 8 height 3
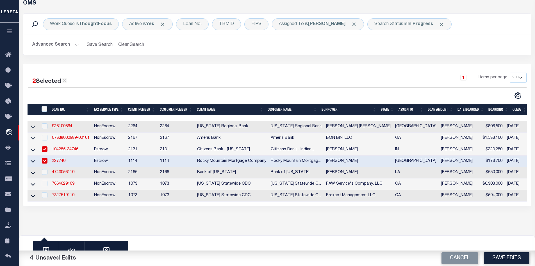
scroll to position [72, 0]
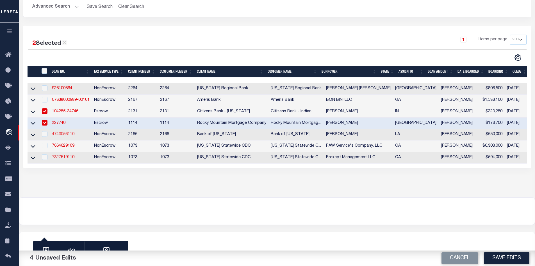
click at [63, 132] on link "4743056110" at bounding box center [63, 134] width 22 height 4
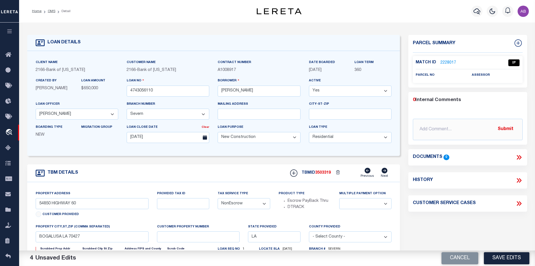
click at [444, 62] on link "2228017" at bounding box center [449, 63] width 16 height 6
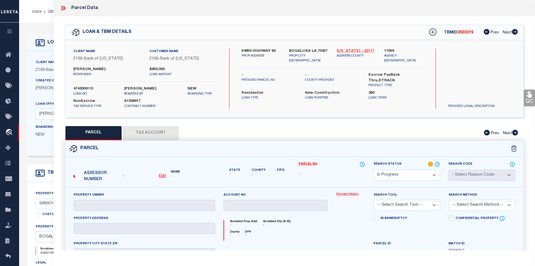
click at [361, 51] on link "Washington - 22117" at bounding box center [356, 51] width 39 height 6
click at [256, 51] on label "54850 HIGHWAY 60" at bounding box center [261, 51] width 39 height 6
click at [97, 69] on label "Brian E Sharp" at bounding box center [107, 70] width 68 height 6
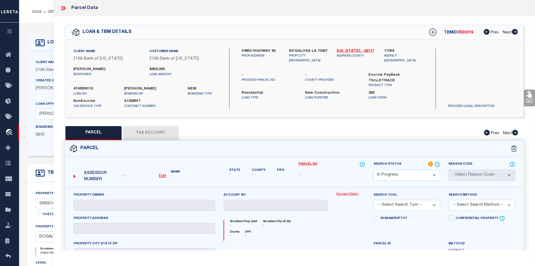
click at [97, 69] on label "Brian E Sharp" at bounding box center [107, 70] width 68 height 6
click at [90, 67] on label "Brian E Sharp" at bounding box center [107, 70] width 68 height 6
click at [77, 68] on label "Brian E Sharp" at bounding box center [107, 70] width 68 height 6
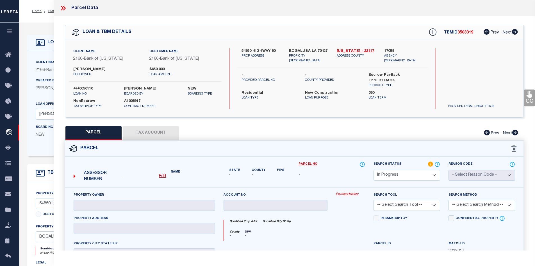
click at [92, 68] on label "Brian E Sharp" at bounding box center [107, 70] width 68 height 6
click at [75, 69] on label "Brian E Sharp" at bounding box center [107, 70] width 68 height 6
click at [413, 173] on select "Automated Search Bad Parcel Complete Duplicate Parcel High Dollar Reporting In …" at bounding box center [407, 174] width 67 height 11
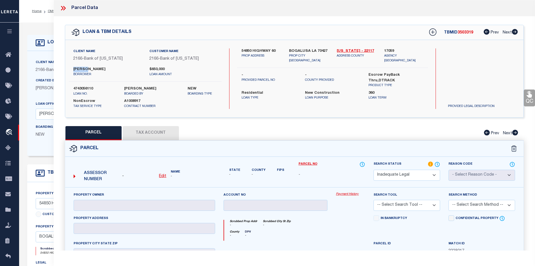
click at [374, 169] on select "Automated Search Bad Parcel Complete Duplicate Parcel High Dollar Reporting In …" at bounding box center [407, 174] width 67 height 11
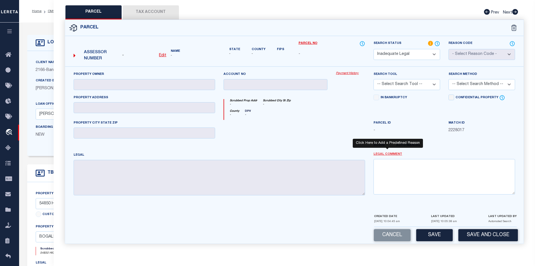
click at [390, 152] on link "Legal Comment" at bounding box center [388, 154] width 29 height 5
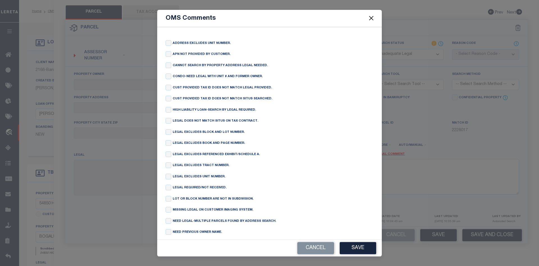
click at [171, 66] on div "CANNOT SEARCH BY PROPERTY ADDRESS LEGAL NEEDED." at bounding box center [270, 65] width 208 height 7
click at [165, 65] on div "ADDRESS EXCLUDES UNIT NUMBER. APN NOT PROVIDED BY CUSTOMER. CANNOT SEARCH BY PR…" at bounding box center [269, 133] width 225 height 212
click at [167, 65] on input "checkbox" at bounding box center [169, 65] width 6 height 6
click at [351, 245] on button "Save" at bounding box center [358, 248] width 37 height 12
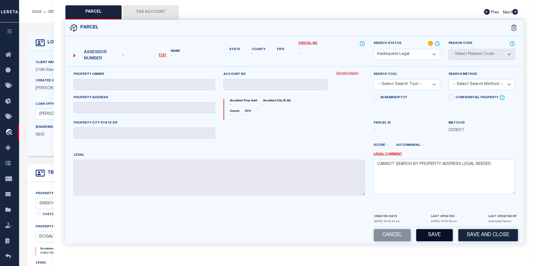
click at [435, 236] on button "Save" at bounding box center [434, 235] width 37 height 12
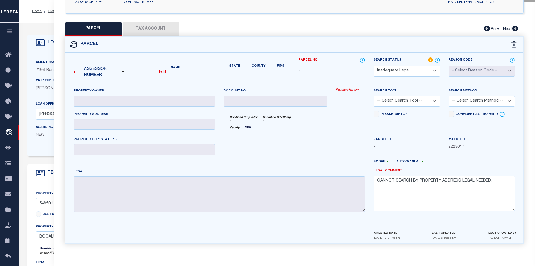
scroll to position [0, 0]
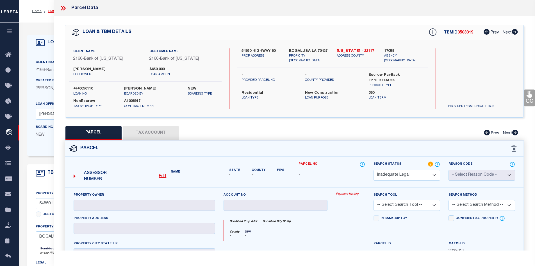
click at [49, 12] on link "OMS" at bounding box center [52, 11] width 8 height 3
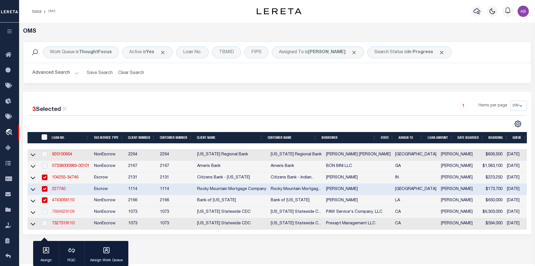
click at [69, 213] on link "7664629109" at bounding box center [63, 212] width 22 height 4
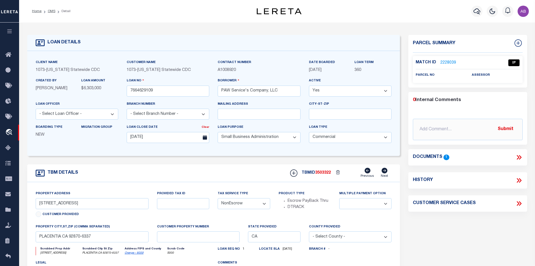
click at [522, 158] on icon at bounding box center [519, 156] width 7 height 7
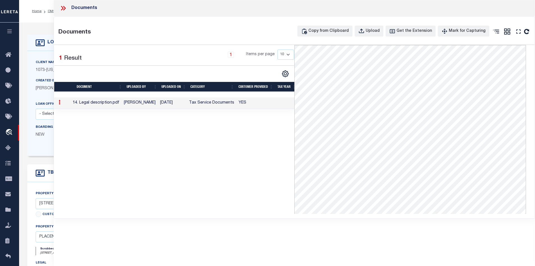
click at [64, 10] on icon at bounding box center [64, 8] width 3 height 4
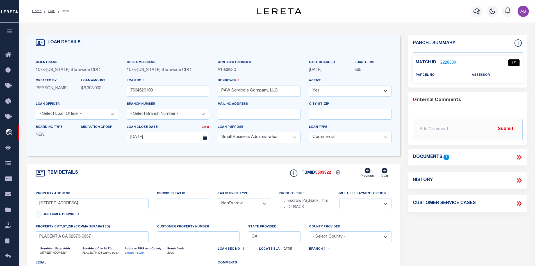
click at [449, 63] on link "2228039" at bounding box center [449, 63] width 16 height 6
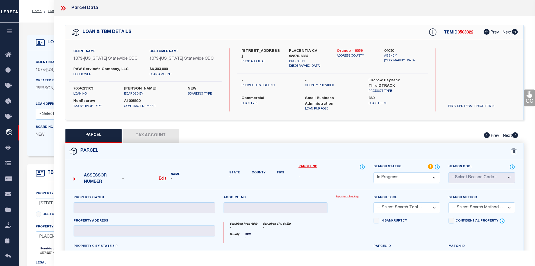
click at [346, 48] on link "Orange - 6059" at bounding box center [356, 51] width 39 height 6
click at [251, 49] on label "515 S MELROSE ST" at bounding box center [261, 53] width 39 height 11
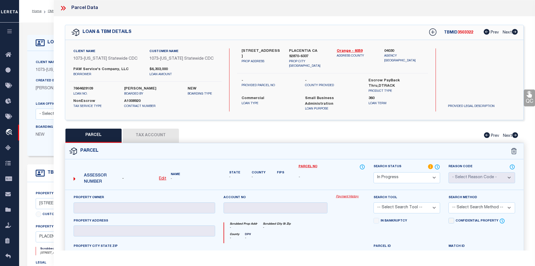
click at [167, 176] on div "- Edit" at bounding box center [144, 179] width 49 height 6
click at [165, 176] on u "Edit" at bounding box center [162, 178] width 7 height 4
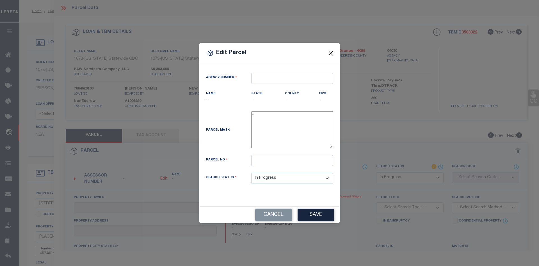
click at [328, 54] on button "Close" at bounding box center [331, 52] width 7 height 7
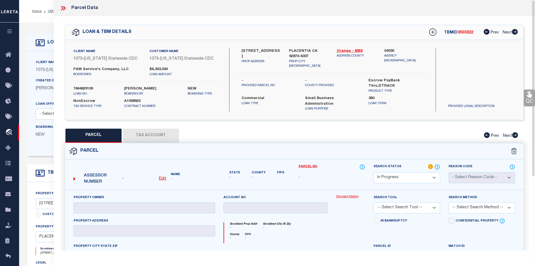
click at [63, 7] on icon at bounding box center [64, 8] width 3 height 4
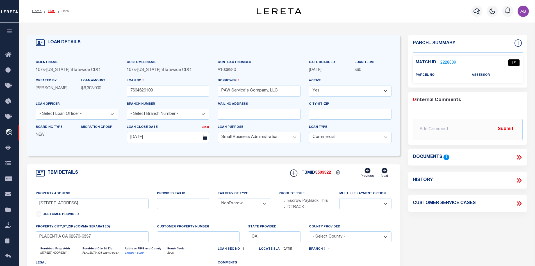
click at [51, 12] on link "OMS" at bounding box center [52, 11] width 8 height 3
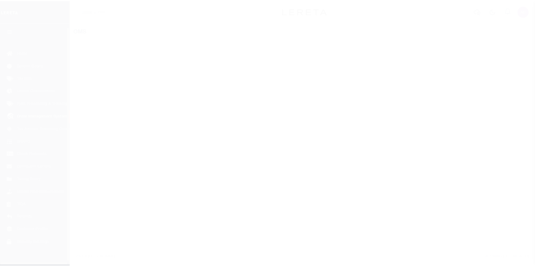
scroll to position [8, 0]
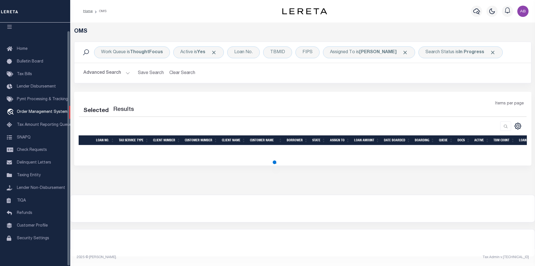
select select "200"
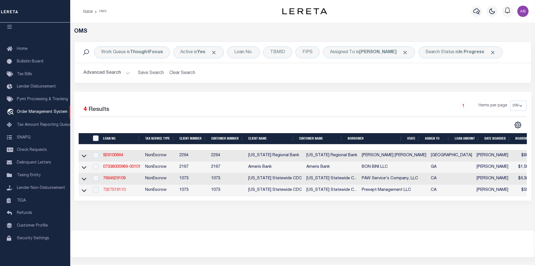
click at [112, 190] on link "7327519110" at bounding box center [114, 190] width 22 height 4
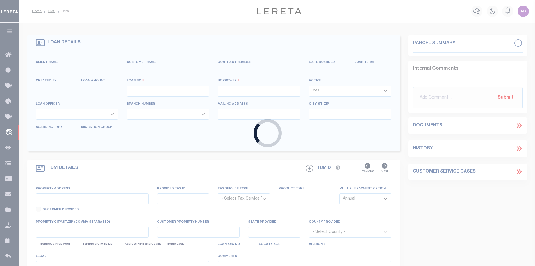
type input "7327519110"
type input "Prexept Management LLC"
select select
type input "[DATE]"
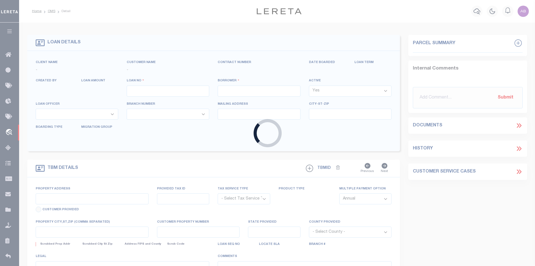
select select "1400"
select select "20"
select select "NonEscrow"
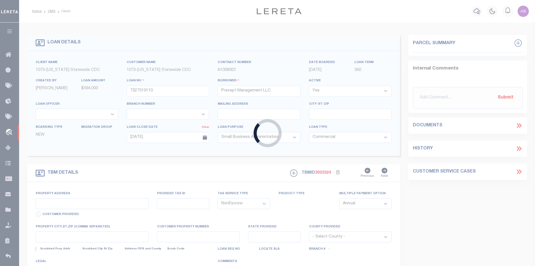
type input "[STREET_ADDRESS]"
select select
type input "[GEOGRAPHIC_DATA] 90280-7955"
type input "CA"
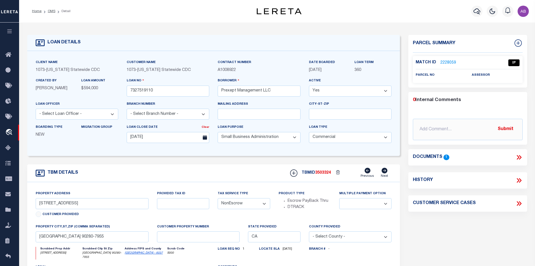
click at [447, 62] on link "2228059" at bounding box center [449, 63] width 16 height 6
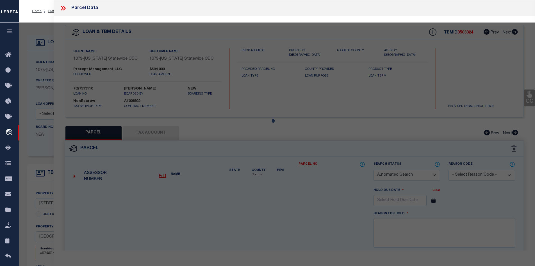
checkbox input "false"
select select "IP"
checkbox input "false"
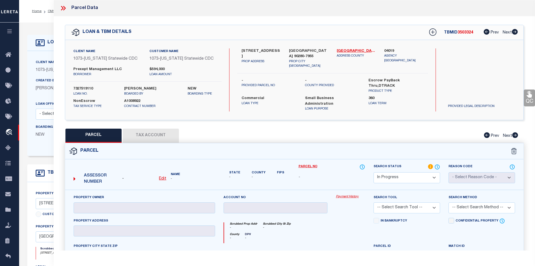
click at [62, 6] on icon at bounding box center [62, 8] width 3 height 4
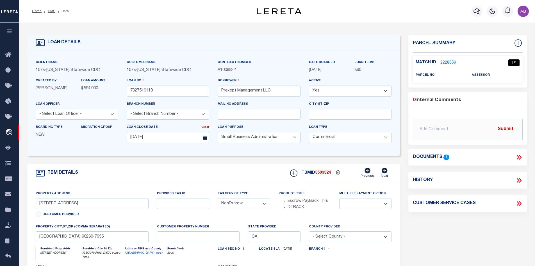
click at [518, 157] on icon at bounding box center [519, 156] width 7 height 7
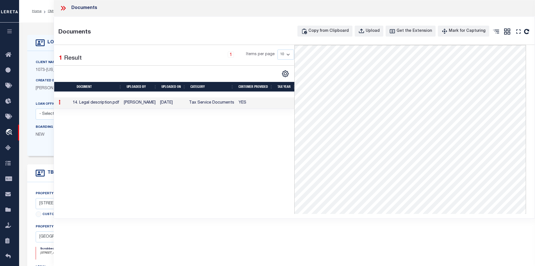
click at [62, 7] on icon at bounding box center [62, 8] width 3 height 4
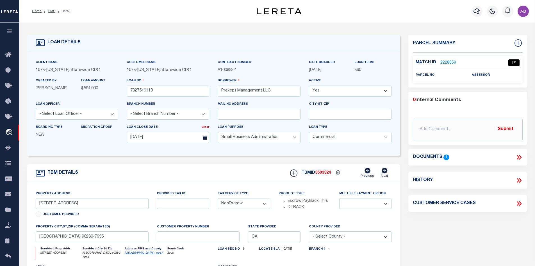
click at [448, 64] on link "2228059" at bounding box center [449, 63] width 16 height 6
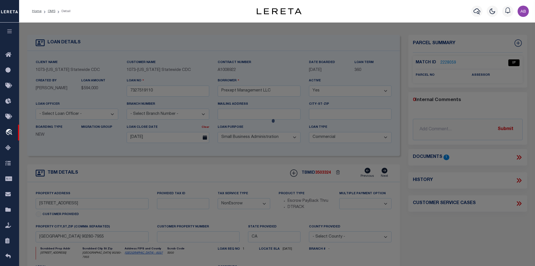
select select "AS"
checkbox input "false"
select select "IP"
checkbox input "false"
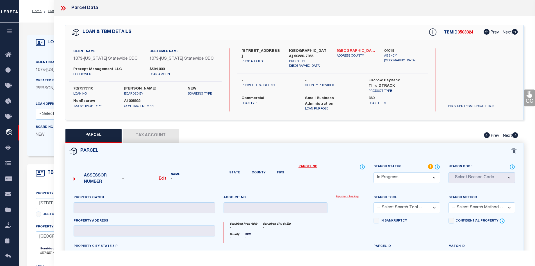
click at [365, 49] on link "Los Angeles - 6037" at bounding box center [356, 51] width 39 height 6
click at [245, 49] on label "13159 PARAMOUNT BLVD" at bounding box center [261, 53] width 39 height 11
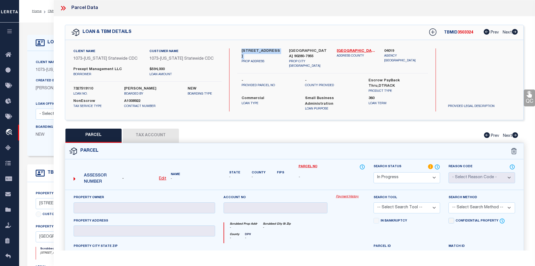
click at [245, 49] on label "13159 PARAMOUNT BLVD" at bounding box center [261, 53] width 39 height 11
click at [162, 179] on div "Assessor Number - Edit Name -" at bounding box center [144, 177] width 146 height 22
click at [159, 176] on u "Edit" at bounding box center [162, 178] width 7 height 4
select select "IP"
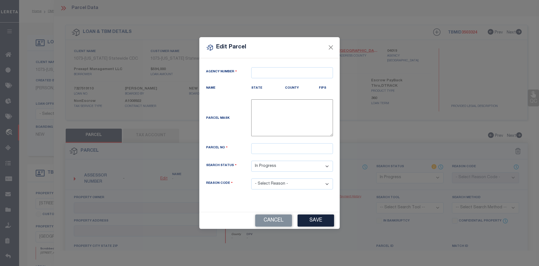
type textarea "-"
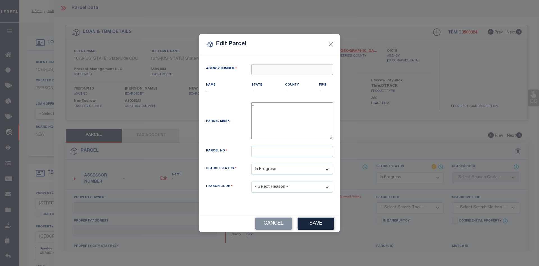
click at [290, 69] on input "text" at bounding box center [292, 69] width 82 height 11
click at [278, 78] on div "040190000 : LOS ANGELES COUNTY" at bounding box center [297, 80] width 90 height 9
type input "040190000"
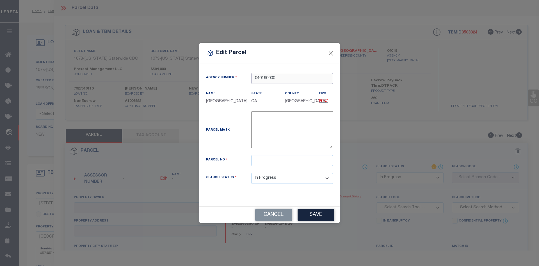
type input "040190000"
click at [266, 162] on input "text" at bounding box center [292, 160] width 82 height 11
click at [292, 164] on input "text" at bounding box center [292, 160] width 82 height 11
paste input "6243-036-025"
type input "6243-036-025"
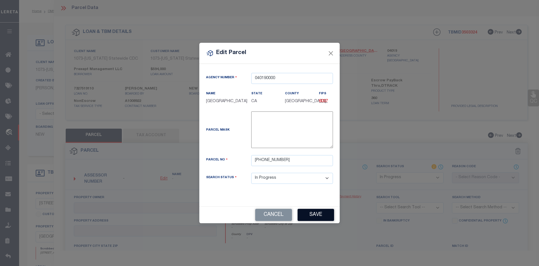
click at [313, 219] on button "Save" at bounding box center [316, 214] width 37 height 12
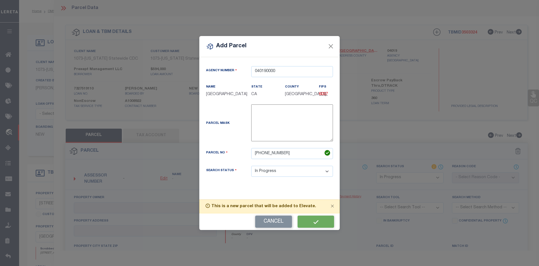
select select "IP"
checkbox input "false"
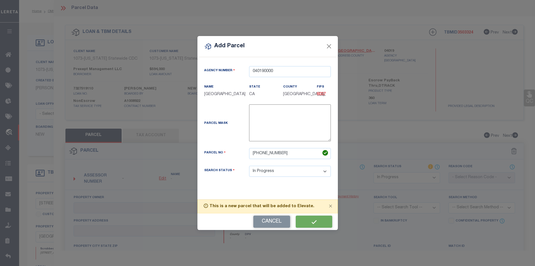
checkbox input "false"
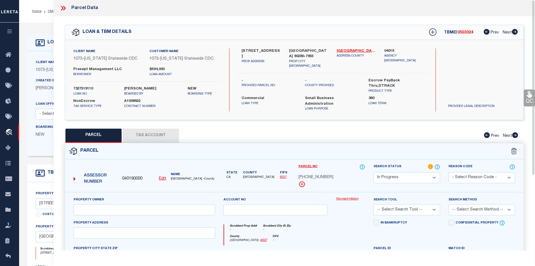
scroll to position [107, 0]
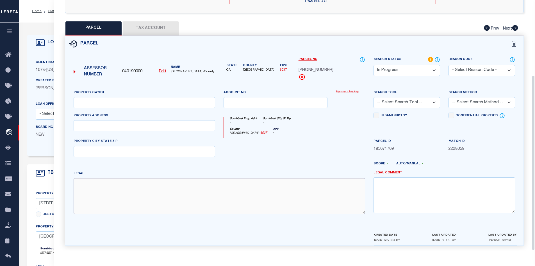
click at [127, 198] on textarea at bounding box center [220, 195] width 292 height 35
paste textarea "HOLLYDALE EX OF ST LOT 25 BLK 41"
type textarea "HOLLYDALE EX OF ST LOT 25 BLK 41"
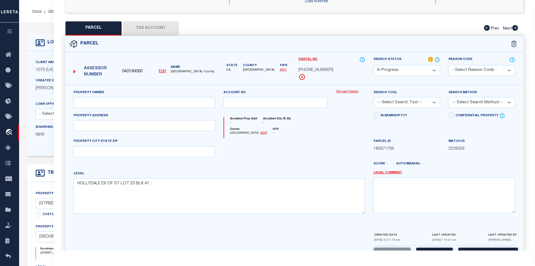
click at [161, 23] on button "Tax Account" at bounding box center [151, 28] width 56 height 14
select select "100"
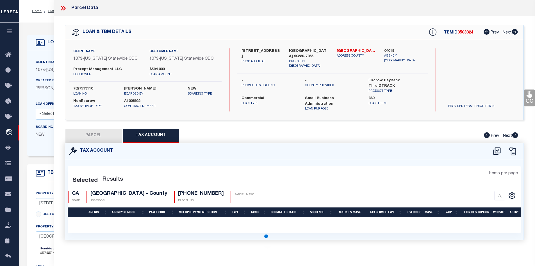
scroll to position [0, 0]
select select "100"
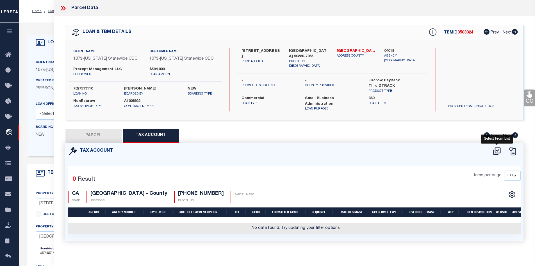
click at [500, 149] on icon at bounding box center [496, 151] width 7 height 8
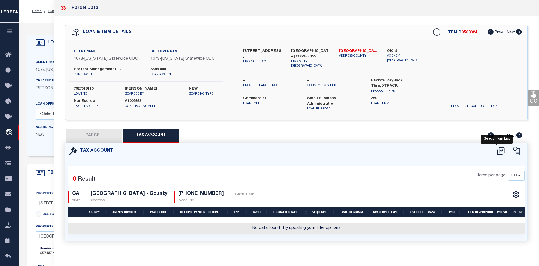
select select "100"
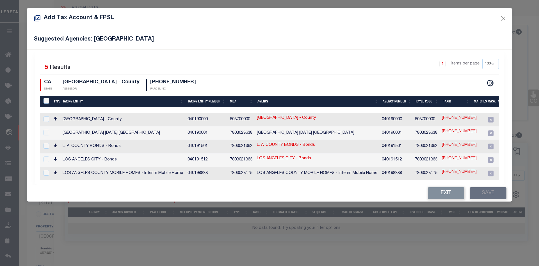
click at [138, 121] on td "LOS ANGELES COUNTY - County" at bounding box center [122, 119] width 125 height 13
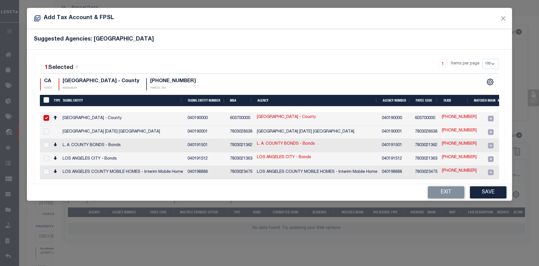
click at [138, 121] on td "LOS ANGELES COUNTY - County" at bounding box center [122, 118] width 125 height 13
checkbox input "false"
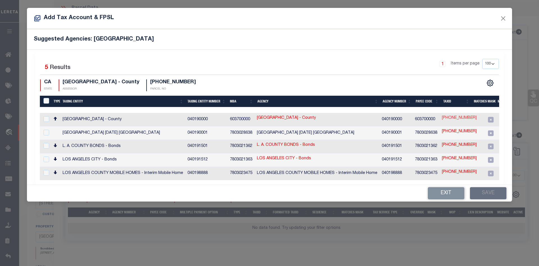
click at [448, 119] on link "6243-036-025" at bounding box center [459, 118] width 35 height 6
type input "6243-036-025"
type textarea "$$$$$$$$$$"
checkbox input "true"
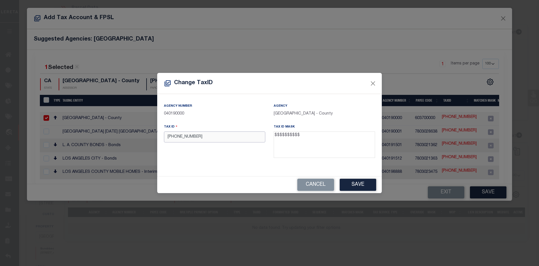
click at [186, 138] on input "6243-036-025" at bounding box center [214, 136] width 101 height 11
click at [177, 137] on input "6243-036025" at bounding box center [214, 136] width 101 height 11
type input "6243036025"
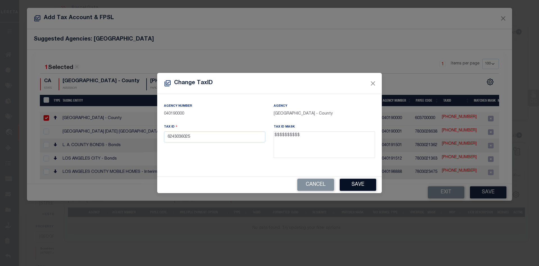
click at [353, 188] on button "Save" at bounding box center [358, 184] width 37 height 12
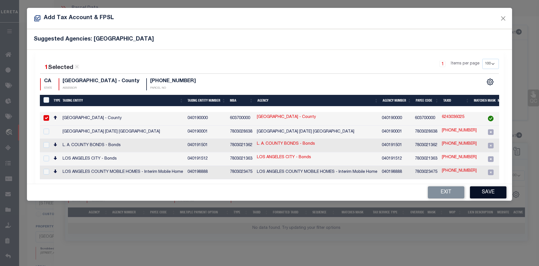
click at [481, 190] on button "Save" at bounding box center [488, 192] width 37 height 12
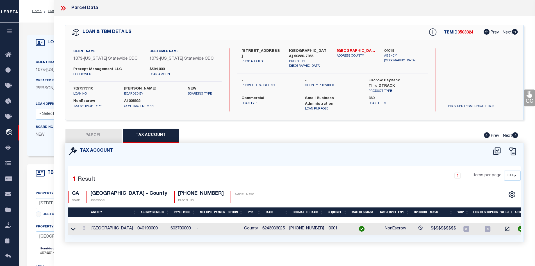
click at [109, 134] on button "PARCEL" at bounding box center [93, 135] width 56 height 14
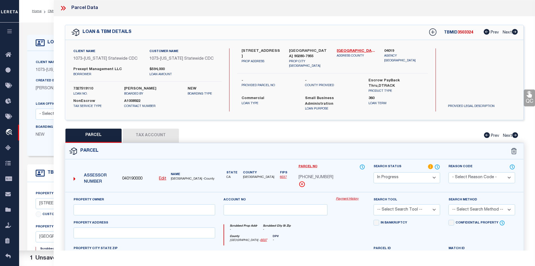
click at [380, 173] on select "Automated Search Bad Parcel Complete Duplicate Parcel High Dollar Reporting In …" at bounding box center [407, 177] width 67 height 11
select select "PC"
click at [374, 172] on select "Automated Search Bad Parcel Complete Duplicate Parcel High Dollar Reporting In …" at bounding box center [407, 177] width 67 height 11
click at [400, 204] on select "-- Select Search Tool -- 3rd Party Website Agency File Agency Website ATLS CNV-…" at bounding box center [407, 209] width 67 height 11
select select "AGW"
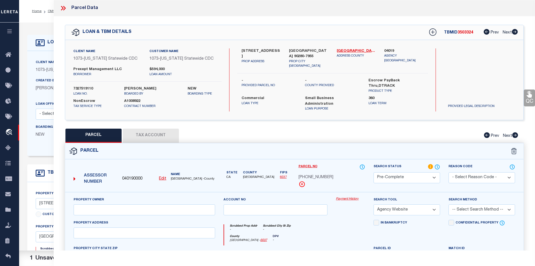
click at [374, 204] on select "-- Select Search Tool -- 3rd Party Website Agency File Agency Website ATLS CNV-…" at bounding box center [407, 209] width 67 height 11
click at [459, 205] on select "-- Select Search Method -- Property Address Legal Liability Info Provided" at bounding box center [482, 209] width 67 height 11
select select "LEG"
click at [449, 204] on select "-- Select Search Method -- Property Address Legal Liability Info Provided" at bounding box center [482, 209] width 67 height 11
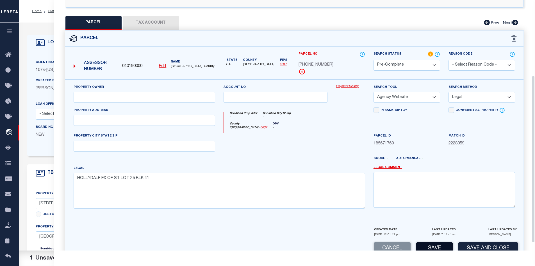
click at [419, 242] on button "Save" at bounding box center [434, 248] width 37 height 12
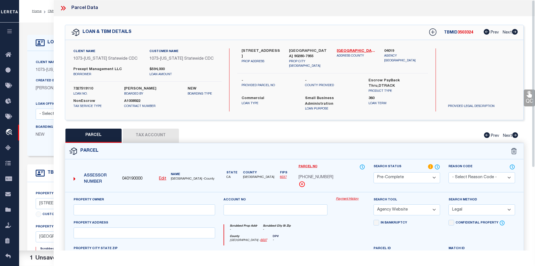
select select "AS"
select select
checkbox input "false"
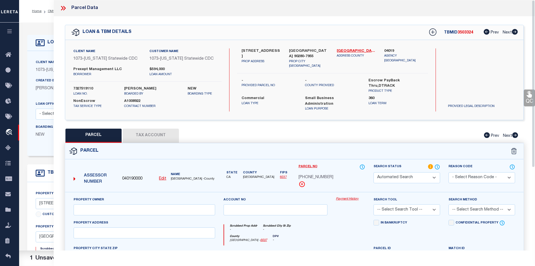
select select "PC"
select select "AGW"
select select "LEG"
type textarea "HOLLYDALE EX OF ST LOT 25 BLK 41"
click at [434, 32] on icon at bounding box center [432, 31] width 7 height 7
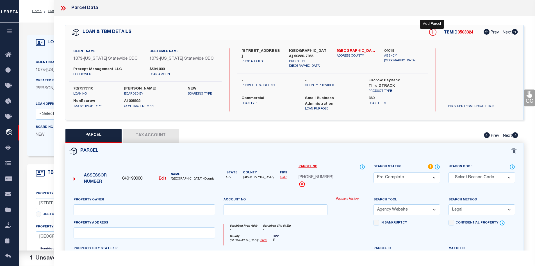
select select "IP"
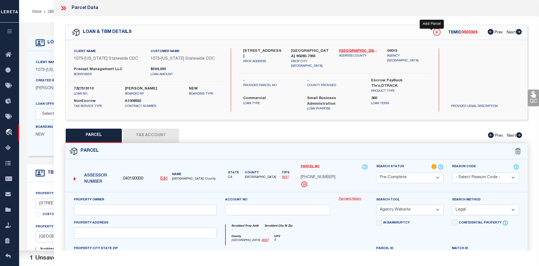
type textarea "-"
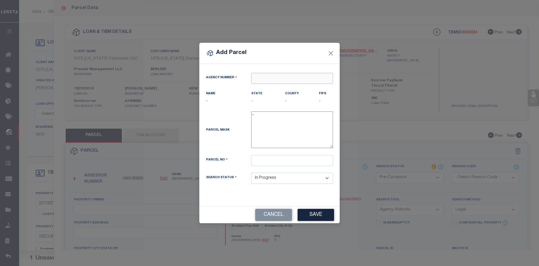
click at [269, 80] on input "text" at bounding box center [292, 78] width 82 height 11
click at [283, 87] on div "040190000 : LOS ANGELES COUNTY" at bounding box center [297, 88] width 90 height 9
type input "040190000"
click at [269, 164] on input "text" at bounding box center [292, 160] width 82 height 11
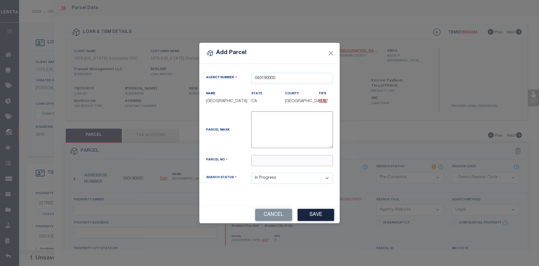
click at [274, 162] on input "text" at bounding box center [292, 160] width 82 height 11
paste input "6243-036-026"
click at [273, 164] on input "6243-036-026" at bounding box center [292, 160] width 82 height 11
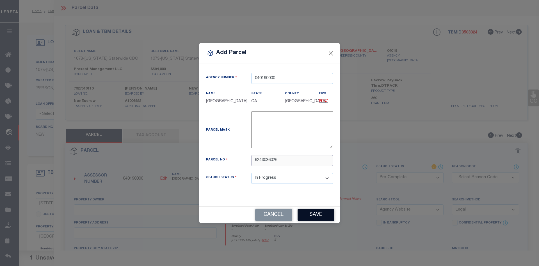
type input "6243036026"
click at [325, 221] on button "Save" at bounding box center [316, 214] width 37 height 12
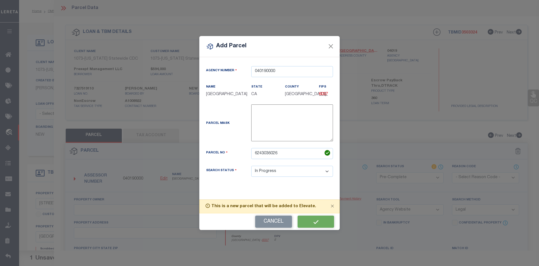
select select "IP"
select select
checkbox input "false"
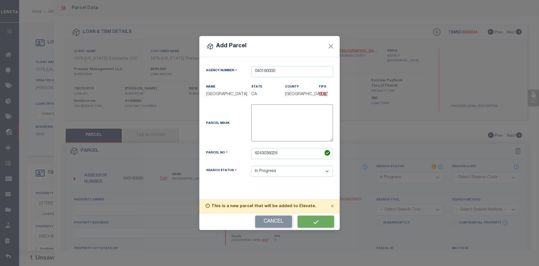
checkbox input "false"
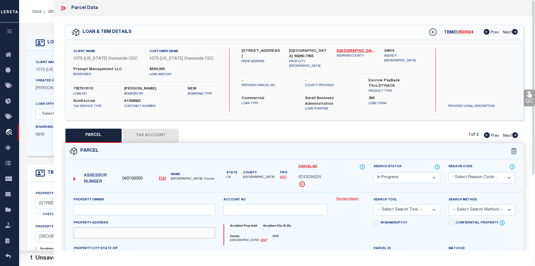
click at [139, 229] on input "text" at bounding box center [145, 232] width 142 height 11
paste input "13159 PARAMOUNT BLVD"
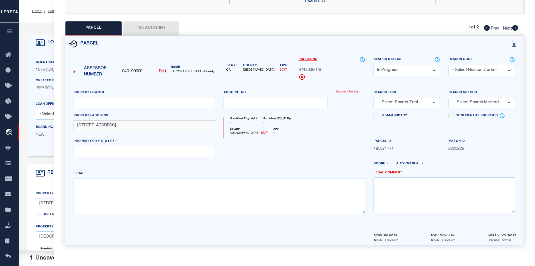
type input "13159 PARAMOUNT BLVD"
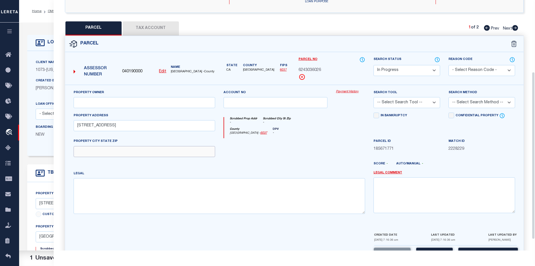
click at [189, 147] on input "text" at bounding box center [145, 151] width 142 height 11
paste input "SOUTH GATE CA 90280-7955"
drag, startPoint x: 122, startPoint y: 149, endPoint x: 139, endPoint y: 149, distance: 17.1
click at [139, 149] on input "SOUTH GATE CA 90280-7955" at bounding box center [145, 151] width 142 height 11
type input "SOUTH GATE CA 90280"
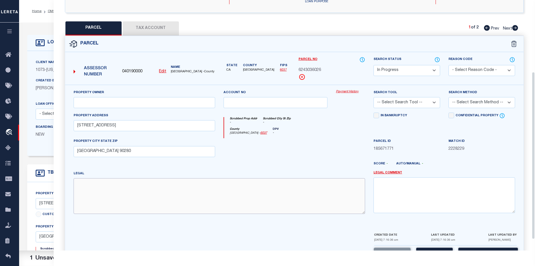
click at [215, 191] on textarea at bounding box center [220, 195] width 292 height 35
paste textarea "HOLLYDALE EX OF ST LOT 26 BLK 41"
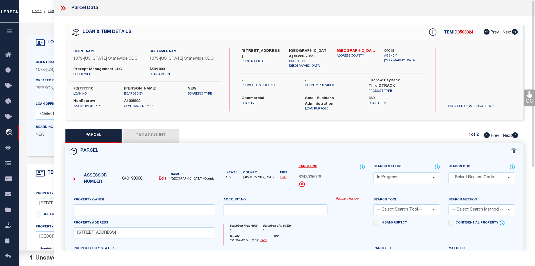
type textarea "HOLLYDALE EX OF ST LOT 26 BLK 41"
click at [140, 129] on button "Tax Account" at bounding box center [151, 135] width 56 height 14
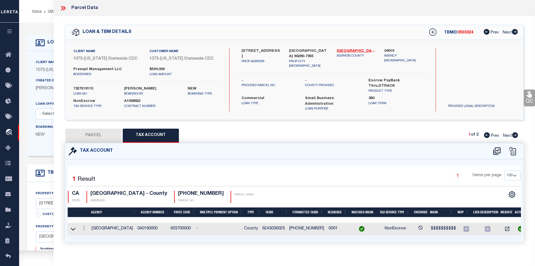
select select "100"
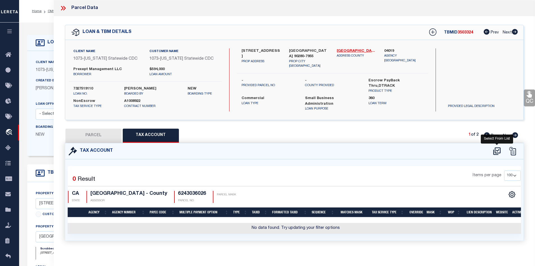
click at [496, 148] on icon at bounding box center [497, 150] width 9 height 9
select select "100"
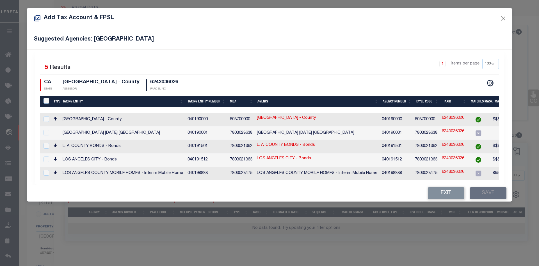
click at [113, 119] on td "LOS ANGELES COUNTY - County" at bounding box center [122, 119] width 125 height 13
checkbox input "true"
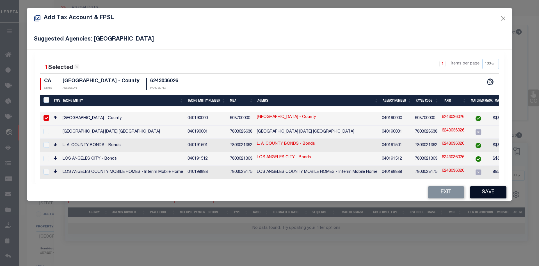
click at [491, 192] on button "Save" at bounding box center [488, 192] width 37 height 12
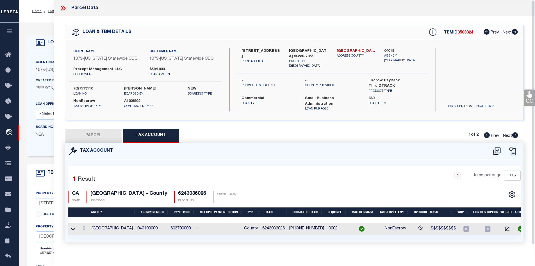
click at [106, 131] on button "PARCEL" at bounding box center [93, 135] width 56 height 14
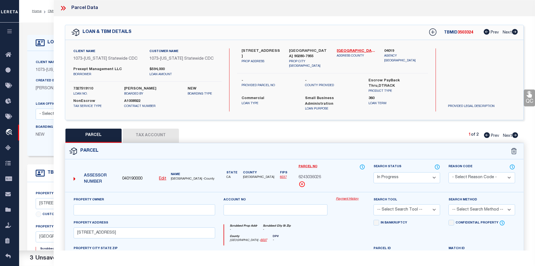
click at [404, 172] on select "Automated Search Bad Parcel Complete Duplicate Parcel High Dollar Reporting In …" at bounding box center [407, 177] width 67 height 11
select select "PC"
click at [374, 172] on select "Automated Search Bad Parcel Complete Duplicate Parcel High Dollar Reporting In …" at bounding box center [407, 177] width 67 height 11
click at [416, 204] on select "-- Select Search Tool -- 3rd Party Website Agency File Agency Website ATLS CNV-…" at bounding box center [407, 209] width 67 height 11
select select "AGW"
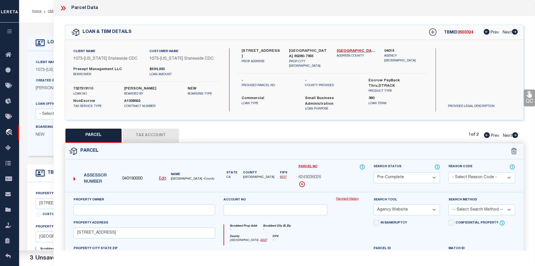
click at [374, 204] on select "-- Select Search Tool -- 3rd Party Website Agency File Agency Website ATLS CNV-…" at bounding box center [407, 209] width 67 height 11
click at [471, 204] on select "-- Select Search Method -- Property Address Legal Liability Info Provided" at bounding box center [482, 209] width 67 height 11
select select "LEG"
click at [449, 204] on select "-- Select Search Method -- Property Address Legal Liability Info Provided" at bounding box center [482, 209] width 67 height 11
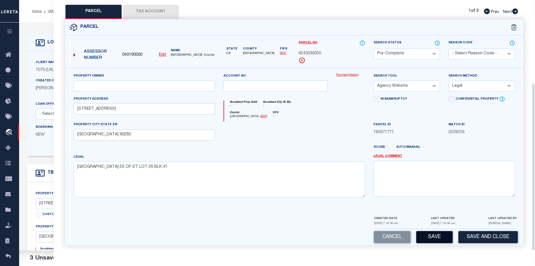
click at [430, 232] on button "Save" at bounding box center [434, 237] width 37 height 12
select select "AS"
select select
checkbox input "false"
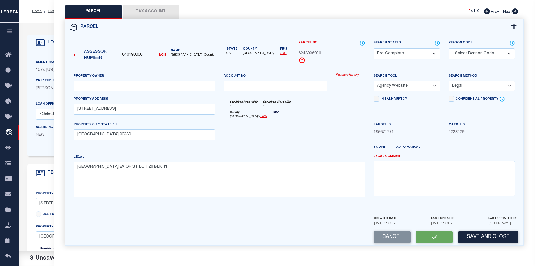
checkbox input "false"
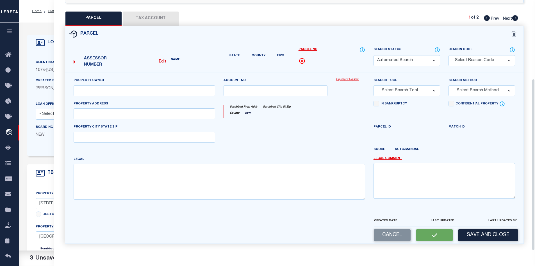
select select "PC"
select select "AGW"
select select "LEG"
type input "13159 PARAMOUNT BLVD"
type input "SOUTH GATE CA 90280"
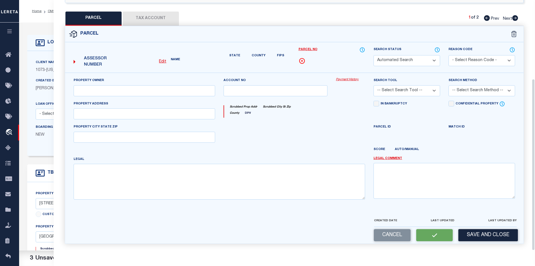
type textarea "HOLLYDALE EX OF ST LOT 26 BLK 41"
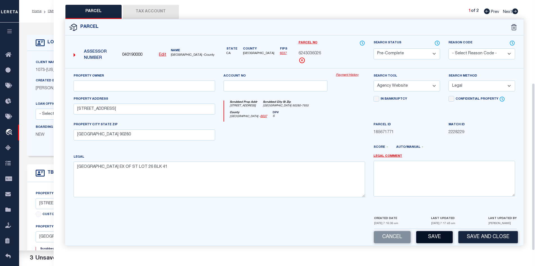
click at [446, 231] on button "Save" at bounding box center [434, 237] width 37 height 12
select select "AS"
select select
checkbox input "false"
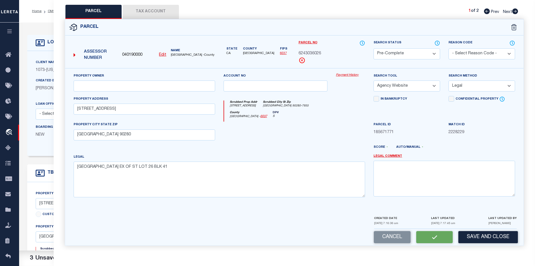
checkbox input "false"
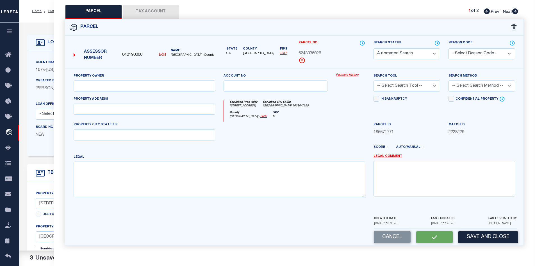
select select "PC"
select select "AGW"
select select "LEG"
type input "13159 PARAMOUNT BLVD"
type input "SOUTH GATE CA 90280"
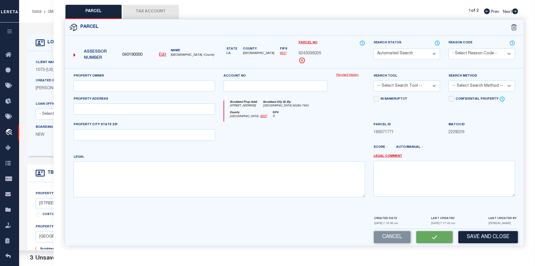
type textarea "HOLLYDALE EX OF ST LOT 26 BLK 41"
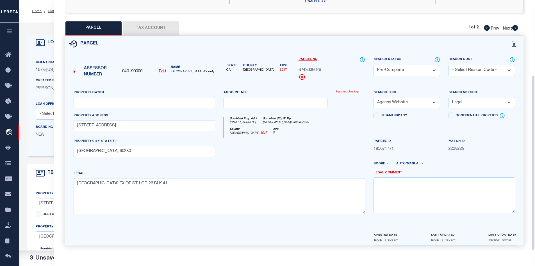
scroll to position [0, 0]
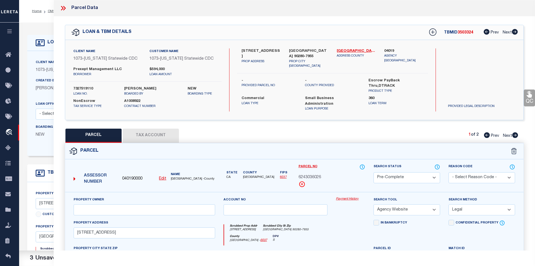
click at [176, 176] on span "LOS ANGELES COUNTY -County" at bounding box center [193, 178] width 44 height 5
click at [168, 176] on div "040190000 Edit" at bounding box center [144, 179] width 49 height 6
drag, startPoint x: 179, startPoint y: 174, endPoint x: 192, endPoint y: 174, distance: 12.9
click at [192, 174] on div "Name LOS ANGELES COUNTY -County" at bounding box center [193, 176] width 49 height 9
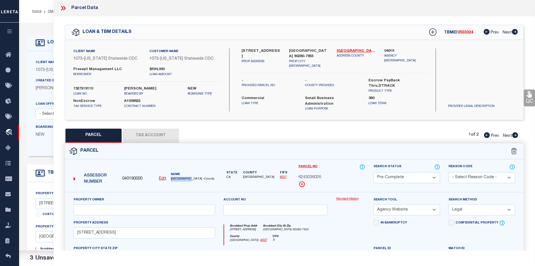
copy span "LOS ANGELES"
click at [312, 176] on span "6243036026" at bounding box center [310, 177] width 22 height 6
copy span "6243036026"
click at [516, 132] on icon at bounding box center [515, 135] width 6 height 6
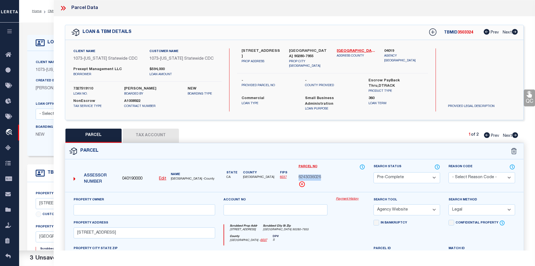
select select "AS"
select select
checkbox input "false"
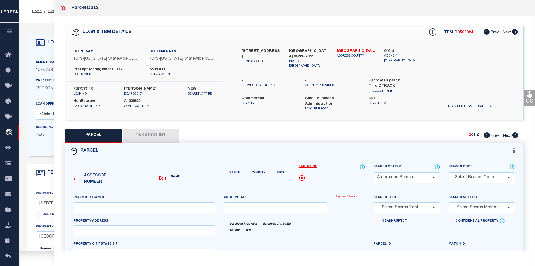
select select "QC"
select select "AGW"
select select "LEG"
type textarea "HOLLYDALE EX OF ST LOT 25 BLK 41"
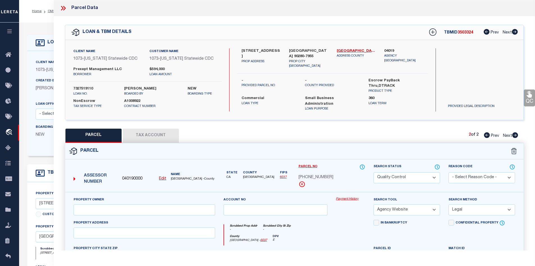
click at [314, 177] on span "6243-036-025" at bounding box center [316, 177] width 35 height 6
copy div "6243-036-025"
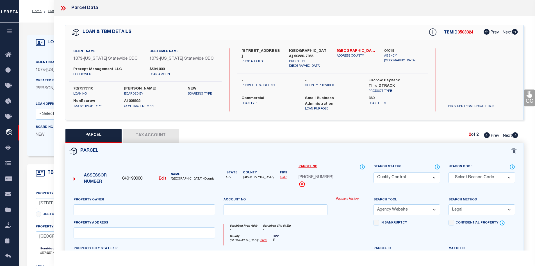
click at [63, 9] on icon at bounding box center [63, 7] width 7 height 7
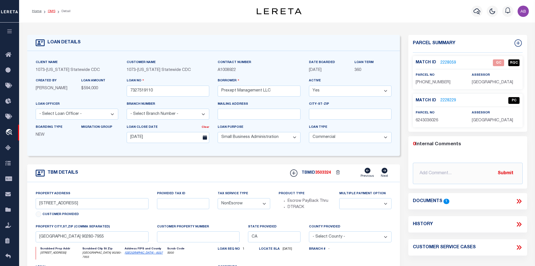
click at [53, 11] on link "OMS" at bounding box center [52, 11] width 8 height 3
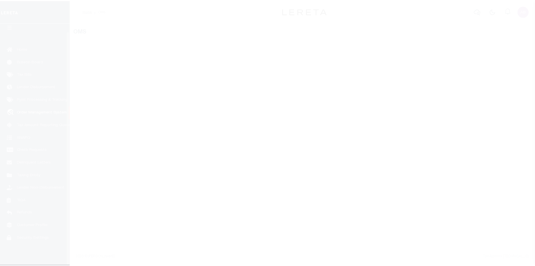
scroll to position [8, 0]
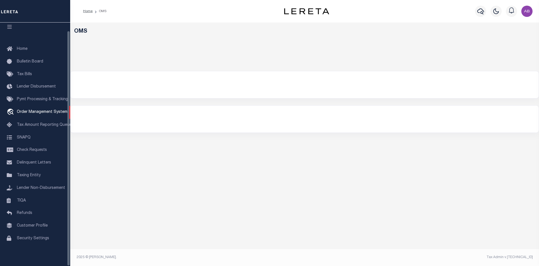
select select "200"
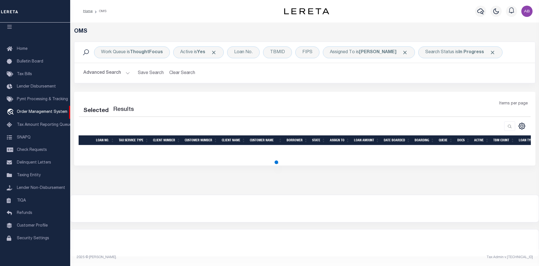
select select "200"
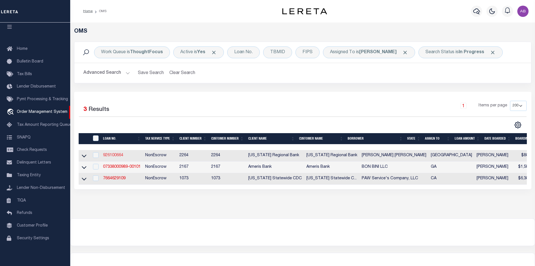
click at [107, 157] on link "926100664" at bounding box center [113, 155] width 20 height 4
type input "926100664"
type input "[PERSON_NAME] [PERSON_NAME]"
select select
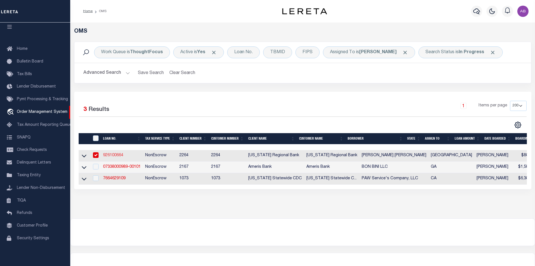
type input "[STREET_ADDRESS]"
type input "SANGER TX 76266"
select select
select select "NonEscrow"
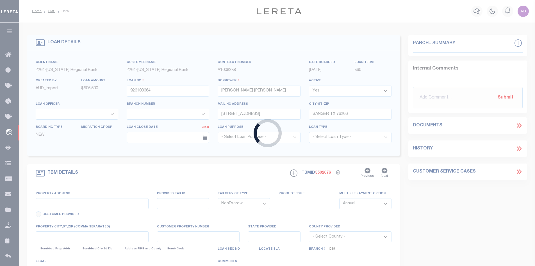
type input "[STREET_ADDRESS]"
type input "325561"
select select
type input "[GEOGRAPHIC_DATA]"
type input "126"
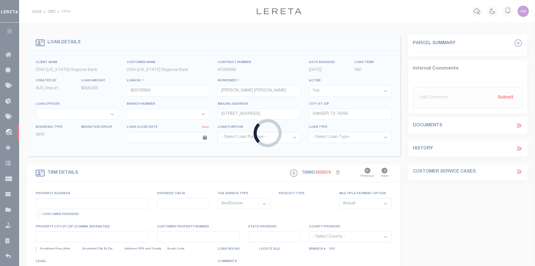
type input "[GEOGRAPHIC_DATA]"
select select
type textarea "LOT 15, [GEOGRAPHIC_DATA], DOVE LANDING ESTATE"
select select "152279"
select select "8141"
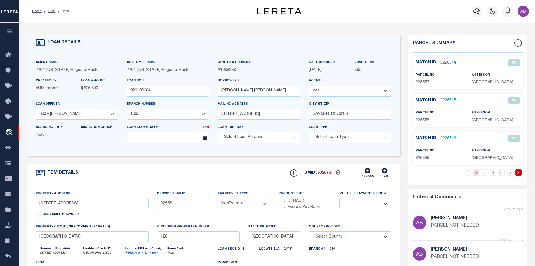
click at [475, 173] on link "2" at bounding box center [476, 172] width 6 height 6
click at [450, 98] on link "2224879" at bounding box center [449, 100] width 16 height 6
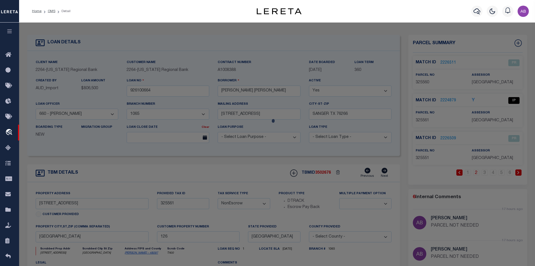
checkbox input "false"
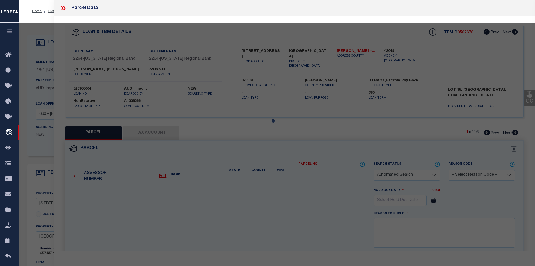
select select "IP"
select select "099"
type input "TGC CUSTOM HOMES LLC"
select select "AGW"
select select "LEG"
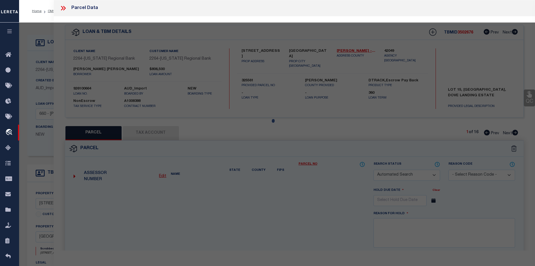
type input "[STREET_ADDRESS]"
type input "[GEOGRAPHIC_DATA]"
type textarea "[GEOGRAPHIC_DATA]; BLOCK 1; LOT 15; ACRES 3.41"
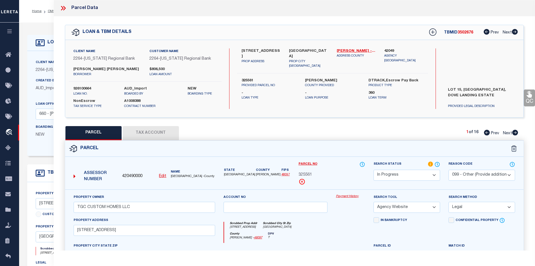
click at [385, 173] on select "Automated Search Bad Parcel Complete Duplicate Parcel High Dollar Reporting In …" at bounding box center [407, 174] width 67 height 11
select select "OH"
click at [374, 169] on select "Automated Search Bad Parcel Complete Duplicate Parcel High Dollar Reporting In …" at bounding box center [407, 174] width 67 height 11
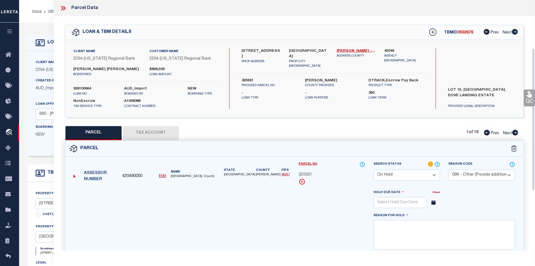
scroll to position [112, 0]
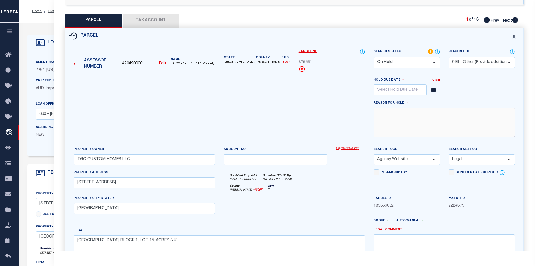
click at [416, 122] on textarea at bounding box center [445, 122] width 142 height 30
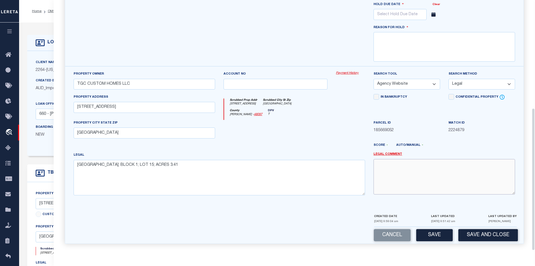
click at [385, 187] on textarea at bounding box center [445, 176] width 142 height 35
paste textarea "This loan is experiencing the issue it's unable to be completed. The Cook Count…"
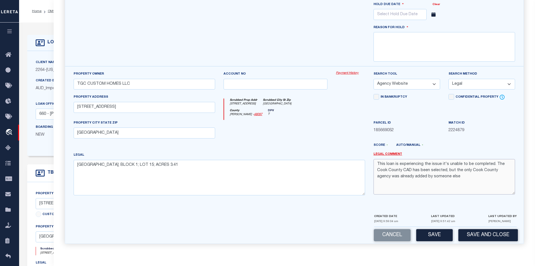
click at [419, 168] on textarea "This loan is experiencing the issue it's unable to be completed. The Cook Count…" at bounding box center [445, 176] width 142 height 35
click at [449, 176] on textarea "This loan is experiencing the issue it's unable to be completed. The Cook Count…" at bounding box center [445, 176] width 142 height 35
type textarea "This loan is experiencing the issue it's unable to be completed. The Cook Count…"
click at [444, 232] on button "Save" at bounding box center [434, 235] width 37 height 12
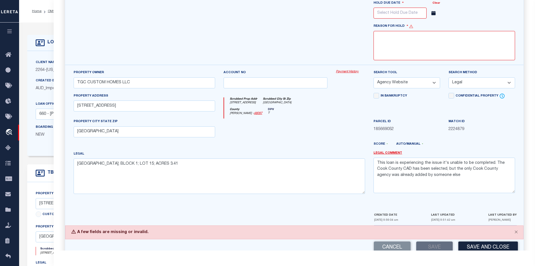
scroll to position [77, 0]
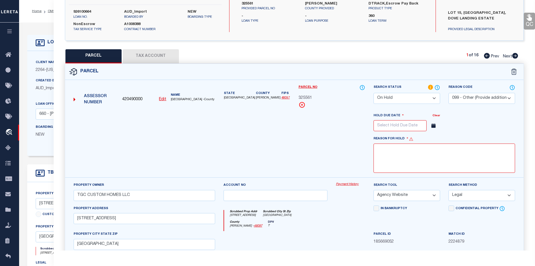
click at [397, 127] on input "text" at bounding box center [400, 125] width 53 height 11
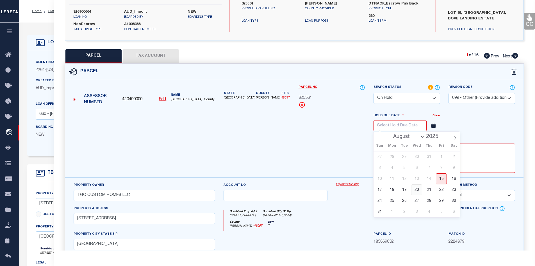
click at [417, 192] on span "20" at bounding box center [416, 189] width 11 height 11
type input "[DATE]"
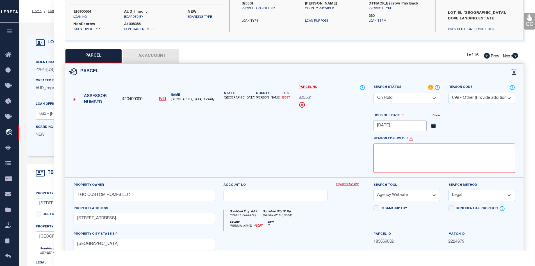
scroll to position [133, 0]
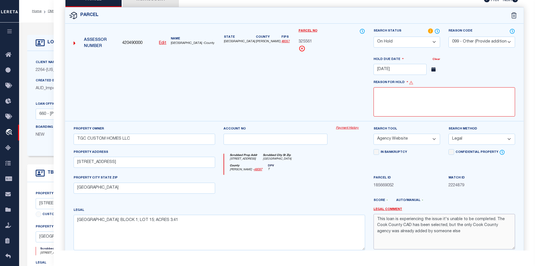
click at [411, 227] on textarea "This loan is experiencing the issue it's unable to be completed. The Cook Count…" at bounding box center [445, 231] width 142 height 35
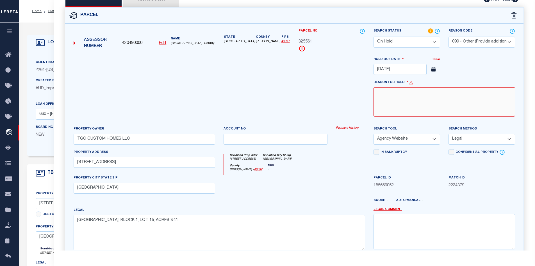
click at [408, 110] on textarea at bounding box center [445, 102] width 142 height 30
paste textarea "This loan is experiencing the issue it's unable to be completed. The Cook Count…"
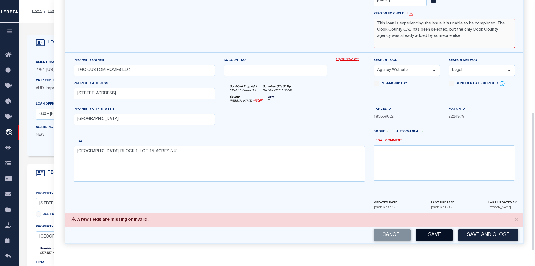
type textarea "This loan is experiencing the issue it's unable to be completed. The Cook Count…"
click at [435, 237] on button "Save" at bounding box center [434, 235] width 37 height 12
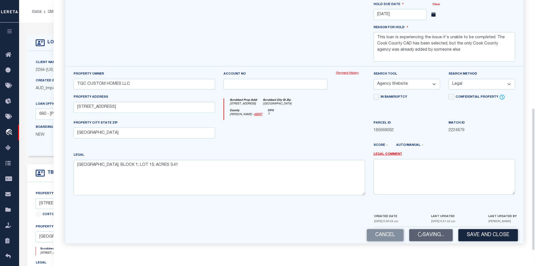
scroll to position [203, 0]
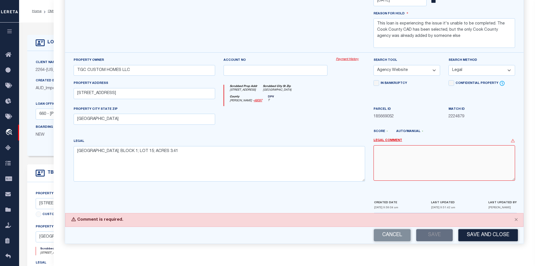
click at [412, 160] on textarea at bounding box center [445, 162] width 142 height 35
paste textarea "This loan is experiencing the issue it's unable to be completed. The Cook Count…"
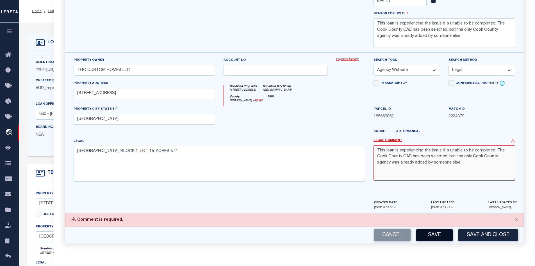
type textarea "This loan is experiencing the issue it's unable to be completed. The Cook Count…"
click at [433, 235] on button "Save" at bounding box center [434, 235] width 37 height 12
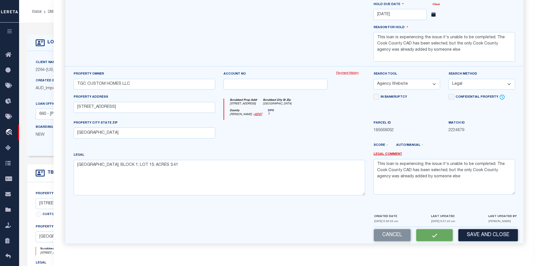
select select "AS"
select select
checkbox input "false"
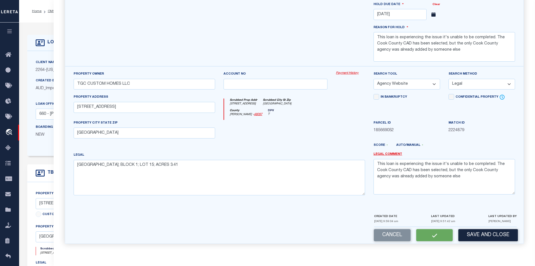
checkbox input "false"
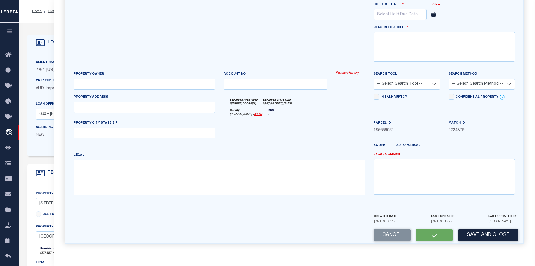
scroll to position [49, 0]
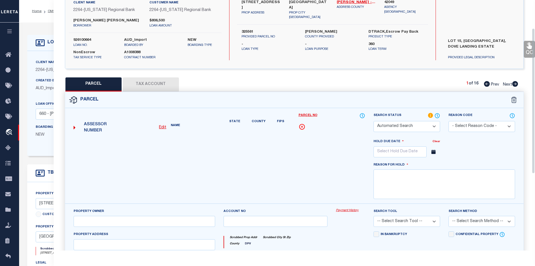
select select "OH"
select select "099"
type input "[DATE]"
type textarea "This loan is experiencing the issue it's unable to be completed. The Cook Count…"
type input "TGC CUSTOM HOMES LLC"
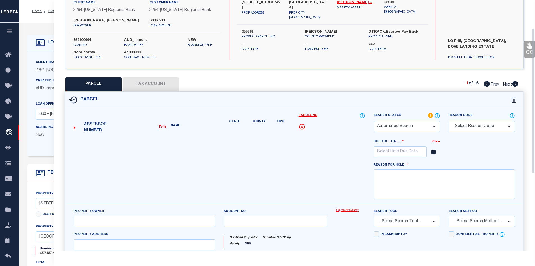
select select "AGW"
select select "LEG"
type input "249 DOVE LANDING RD,"
type input "VALLEY VIEW TX 76272"
type textarea "DOVE LANDING ESTATES; BLOCK 1; LOT 15; ACRES 3.41"
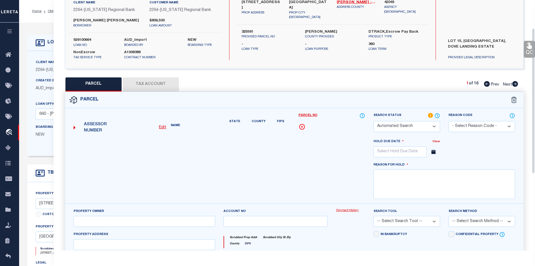
type textarea "This loan is experiencing the issue it's unable to be completed. The Cook Count…"
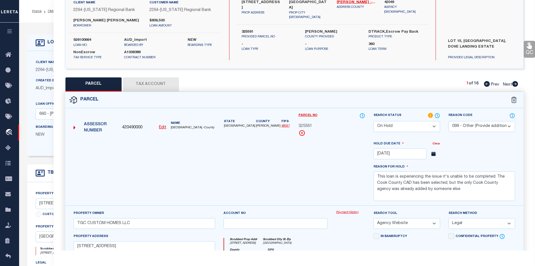
click at [492, 124] on select "- Select Reason Code - 099 - Other (Provide additional detail) ACT - Agency Cha…" at bounding box center [482, 126] width 67 height 11
select select
click at [449, 121] on select "- Select Reason Code - 099 - Other (Provide additional detail) ACT - Agency Cha…" at bounding box center [482, 126] width 67 height 11
click at [439, 185] on textarea "This loan is experiencing the issue it's unable to be completed. The Cook Count…" at bounding box center [445, 186] width 142 height 30
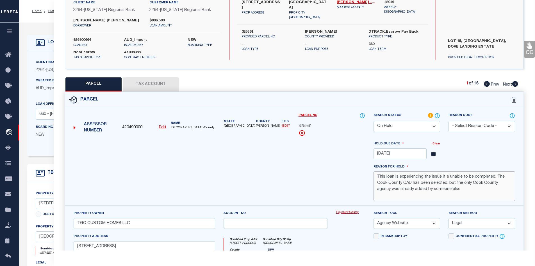
click at [439, 185] on textarea "This loan is experiencing the issue it's unable to be completed. The Cook Count…" at bounding box center [445, 186] width 142 height 30
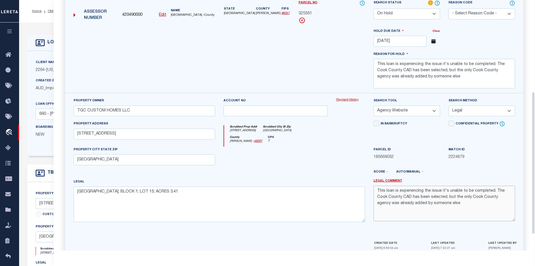
click at [422, 209] on textarea "This loan is experiencing the issue it's unable to be completed. The Cook Count…" at bounding box center [445, 202] width 142 height 35
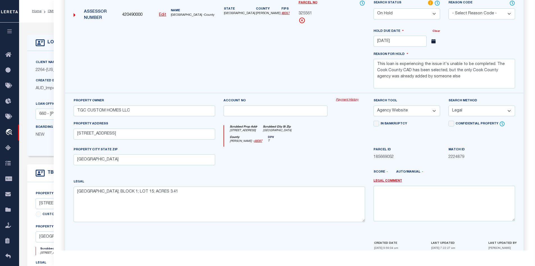
click at [444, 170] on div "Score - Auto/Manual -" at bounding box center [445, 172] width 142 height 7
click at [326, 67] on div at bounding box center [219, 60] width 300 height 65
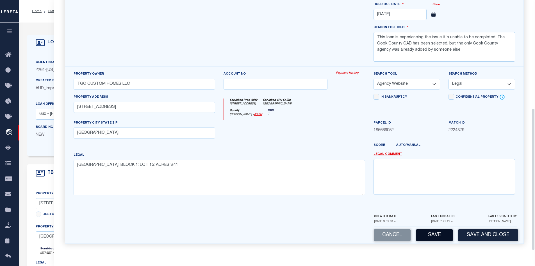
click at [431, 236] on button "Save" at bounding box center [434, 235] width 37 height 12
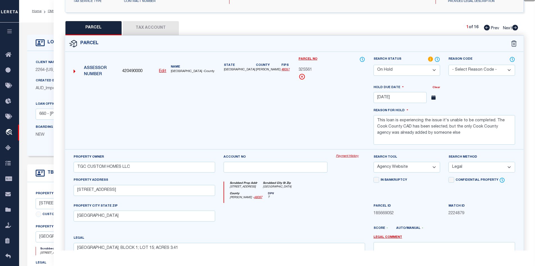
select select "AS"
select select
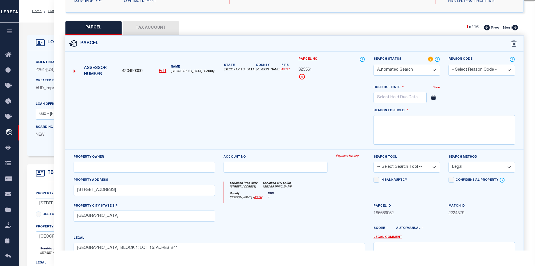
select select
checkbox input "false"
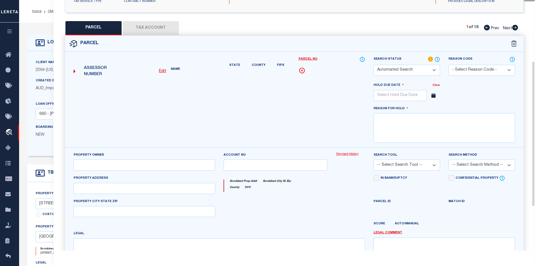
select select "OH"
type input "[DATE]"
type textarea "This loan is experiencing the issue it's unable to be completed. The Cook Count…"
type input "TGC CUSTOM HOMES LLC"
select select "AGW"
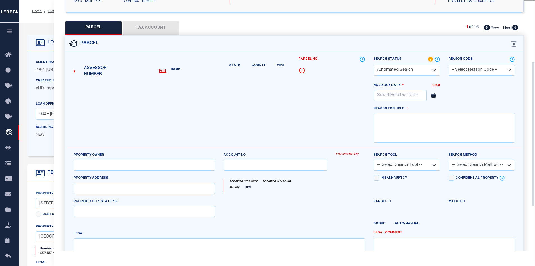
select select "LEG"
type input "249 DOVE LANDING RD,"
type input "VALLEY VIEW TX 76272"
type textarea "DOVE LANDING ESTATES; BLOCK 1; LOT 15; ACRES 3.41"
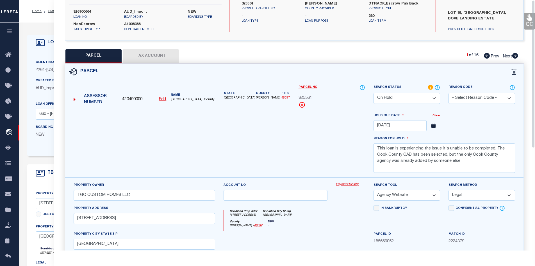
scroll to position [0, 0]
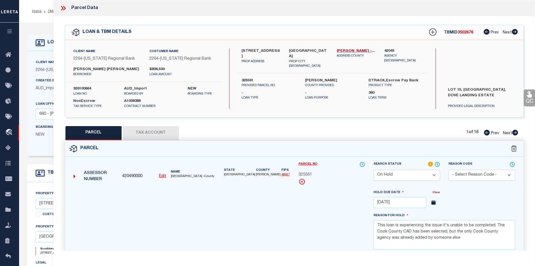
click at [468, 32] on span "3502676" at bounding box center [466, 33] width 16 height 4
copy span "3502676"
click at [465, 33] on span "3502676" at bounding box center [466, 33] width 16 height 4
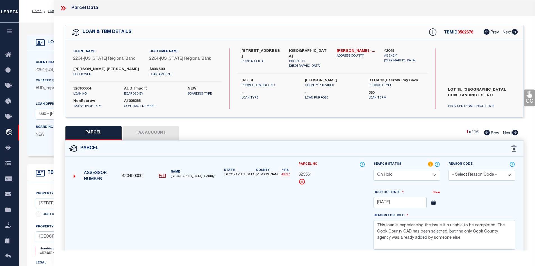
click at [85, 85] on div "Client Name 2264 - Texas Regional Bank Customer Name 2264 - Texas Regional Bank…" at bounding box center [145, 78] width 153 height 60
copy div "926100664"
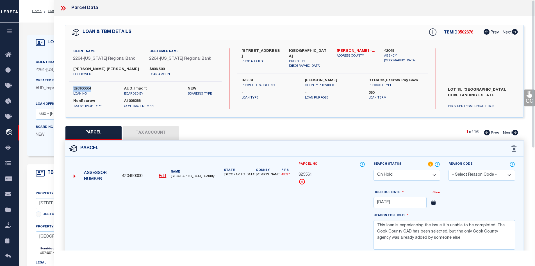
click at [63, 8] on icon at bounding box center [62, 8] width 3 height 4
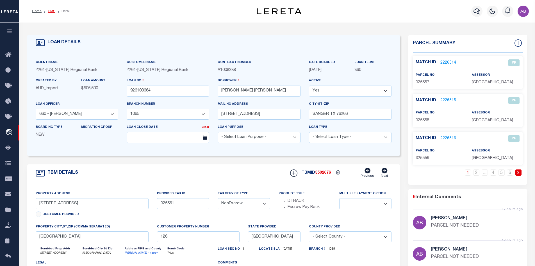
click at [52, 11] on link "OMS" at bounding box center [52, 11] width 8 height 3
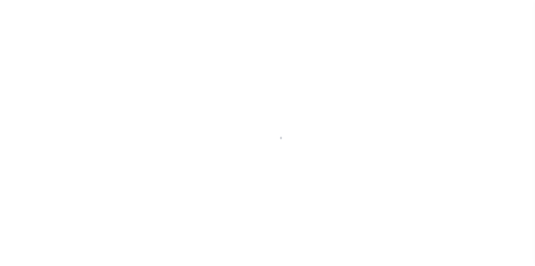
scroll to position [8, 0]
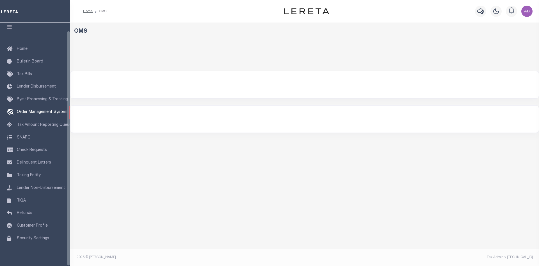
select select "200"
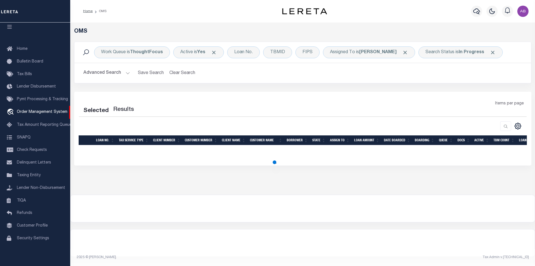
select select "200"
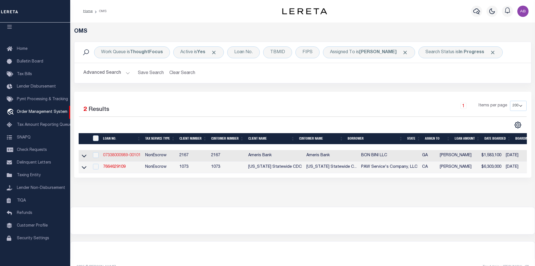
click at [122, 157] on link "07338000989-00101" at bounding box center [122, 155] width 38 height 4
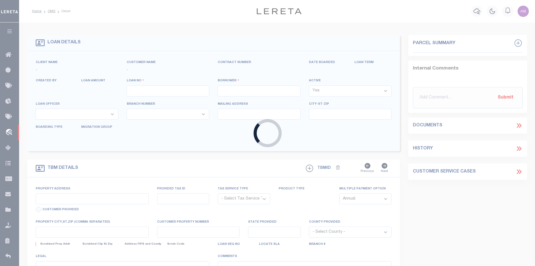
type input "07338000989-00101"
type input "BON BINI LLC"
select select
type input "[STREET_ADDRESS][PERSON_NAME]"
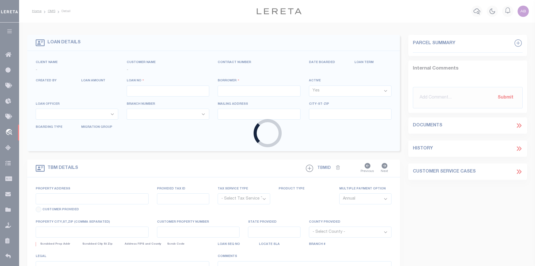
type input "[GEOGRAPHIC_DATA] [GEOGRAPHIC_DATA] 30328-4226"
type input "[DATE]"
select select "20"
select select "NonEscrow"
type input "[STREET_ADDRESS]"
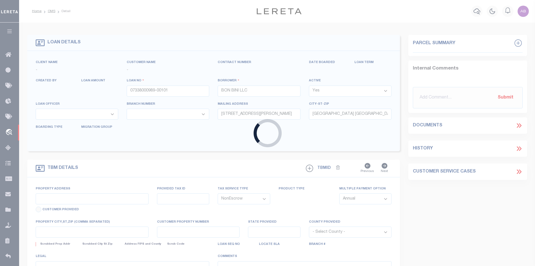
select select
type input "DORAVILLE [GEOGRAPHIC_DATA] 30340-1007"
type input "GA"
type textarea "SEE EXHIBIT A"
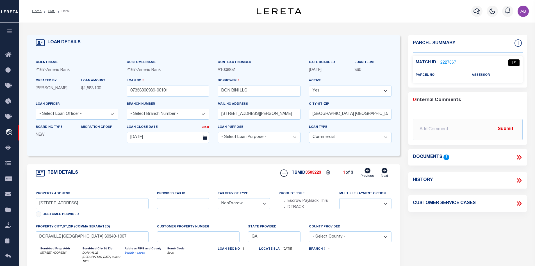
click at [451, 63] on link "2227667" at bounding box center [449, 63] width 16 height 6
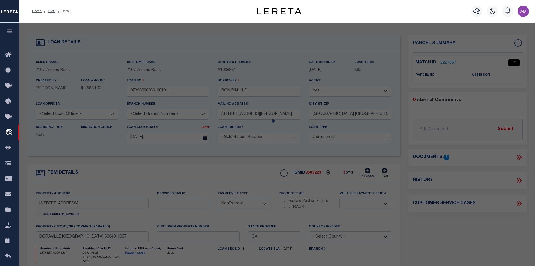
checkbox input "false"
select select "IP"
checkbox input "false"
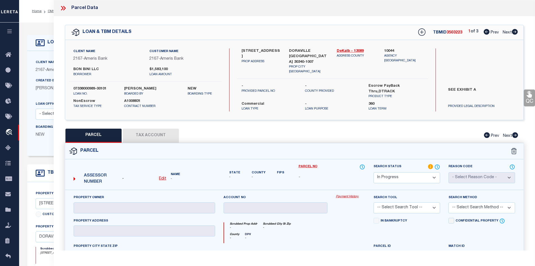
click at [516, 30] on icon at bounding box center [515, 32] width 6 height 6
select select "AS"
checkbox input "false"
click at [516, 30] on icon at bounding box center [515, 32] width 6 height 6
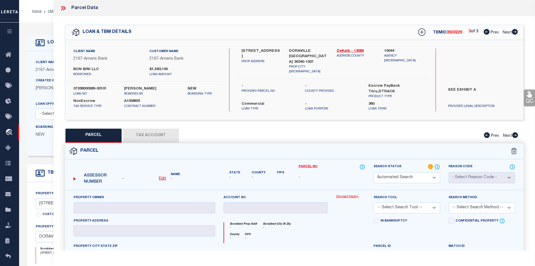
select select "IP"
checkbox input "false"
select select "AS"
checkbox input "false"
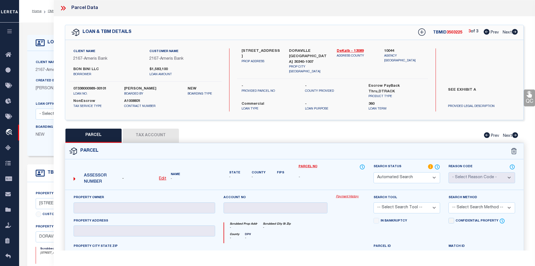
click at [516, 30] on icon at bounding box center [515, 32] width 6 height 6
select select "IP"
checkbox input "false"
click at [356, 51] on link "DeKalb - 13089" at bounding box center [356, 51] width 39 height 6
click at [515, 33] on icon at bounding box center [515, 32] width 6 height 6
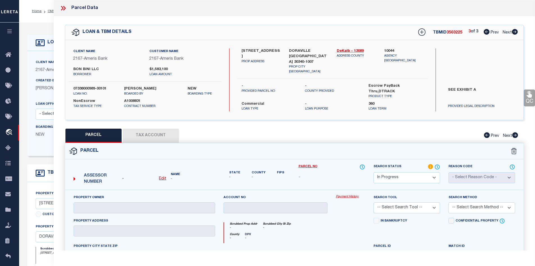
click at [515, 33] on icon at bounding box center [515, 32] width 6 height 6
click at [64, 9] on icon at bounding box center [63, 7] width 7 height 7
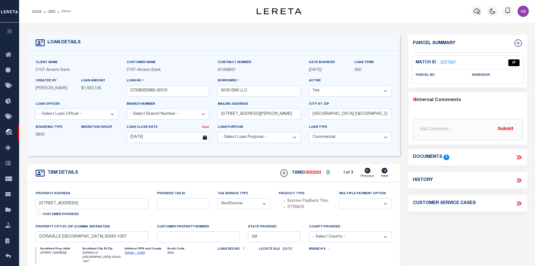
click at [55, 10] on li "Detail" at bounding box center [62, 11] width 15 height 5
click at [54, 13] on link "OMS" at bounding box center [52, 11] width 8 height 3
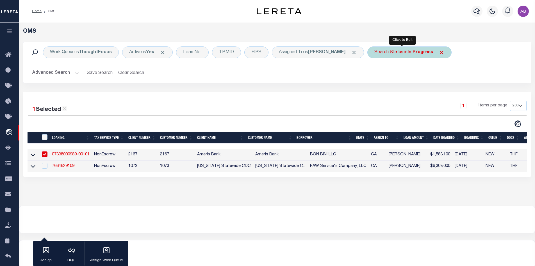
click at [408, 54] on b "In Progress" at bounding box center [421, 52] width 26 height 4
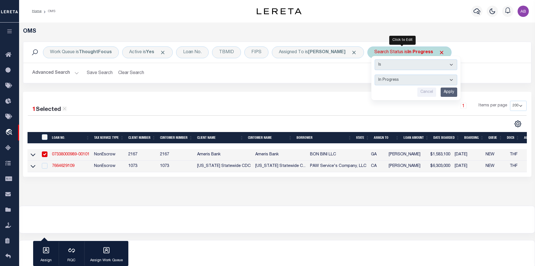
click at [389, 76] on select "Automated Search Bad Parcel Complete Duplicate Parcel High Dollar Reporting In …" at bounding box center [416, 79] width 83 height 11
select select "PA"
click at [375, 74] on select "Automated Search Bad Parcel Complete Duplicate Parcel High Dollar Reporting In …" at bounding box center [416, 79] width 83 height 11
click at [441, 94] on input "Apply" at bounding box center [449, 91] width 17 height 9
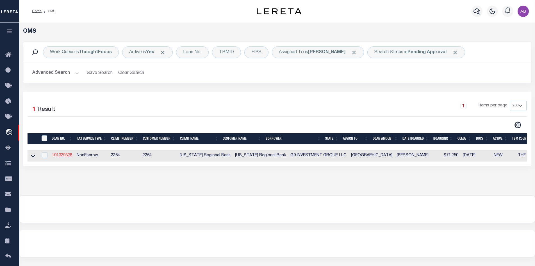
click at [63, 154] on link "101329328" at bounding box center [62, 155] width 20 height 4
type input "101329328"
type input "G9 INVESTMENT GROUP LLC"
select select
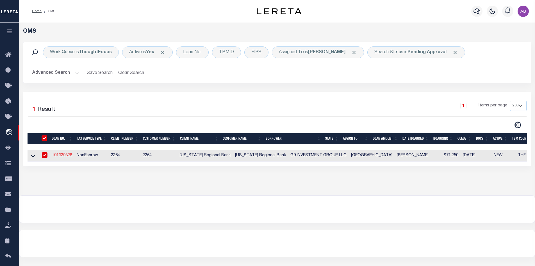
type input "[STREET_ADDRESS]"
type input "[GEOGRAPHIC_DATA]"
select select
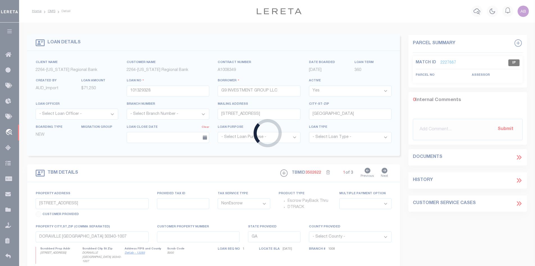
type input "[STREET_ADDRESS][PERSON_NAME]"
type input "A5708-00-000-0010-00"
select select
type input "PHARR , [GEOGRAPHIC_DATA], 78577"
type input "130"
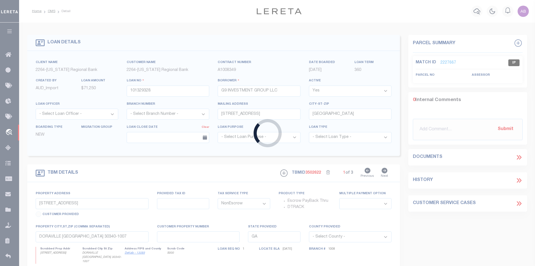
type input "[GEOGRAPHIC_DATA]"
select select
type textarea "1ST LIEN DEED OF TRUST ON [PERSON_NAME] LOT 10 PHARR TX"
select select "22439"
select select "8413"
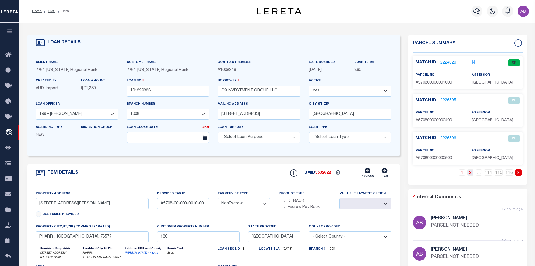
click at [468, 173] on link "2" at bounding box center [471, 172] width 6 height 6
click at [454, 170] on link "1" at bounding box center [454, 172] width 6 height 6
click at [447, 61] on link "2224820" at bounding box center [449, 63] width 16 height 6
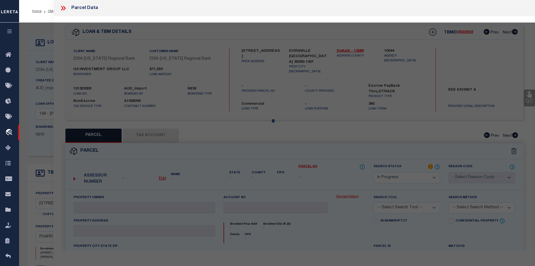
select select "AS"
checkbox input "false"
select select "CP"
type input "G9 INVESTMENT GROUP LLC"
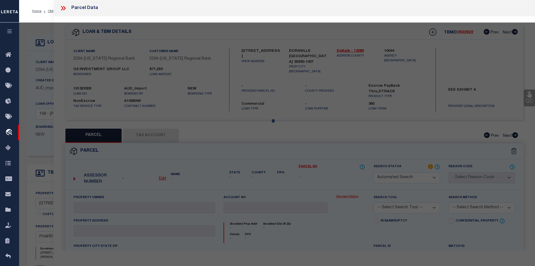
select select "AGW"
select select
type input "[STREET_ADDRESS][PERSON_NAME]"
type input "PHARR, [GEOGRAPHIC_DATA]"
type textarea "[PERSON_NAME] LOT 10"
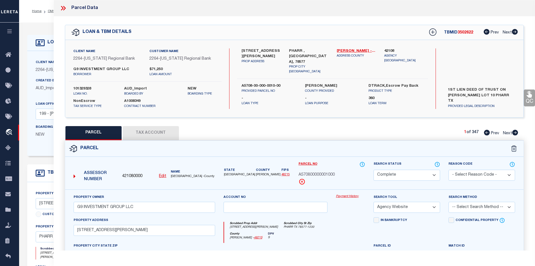
scroll to position [211, 0]
